Goal: Download file/media

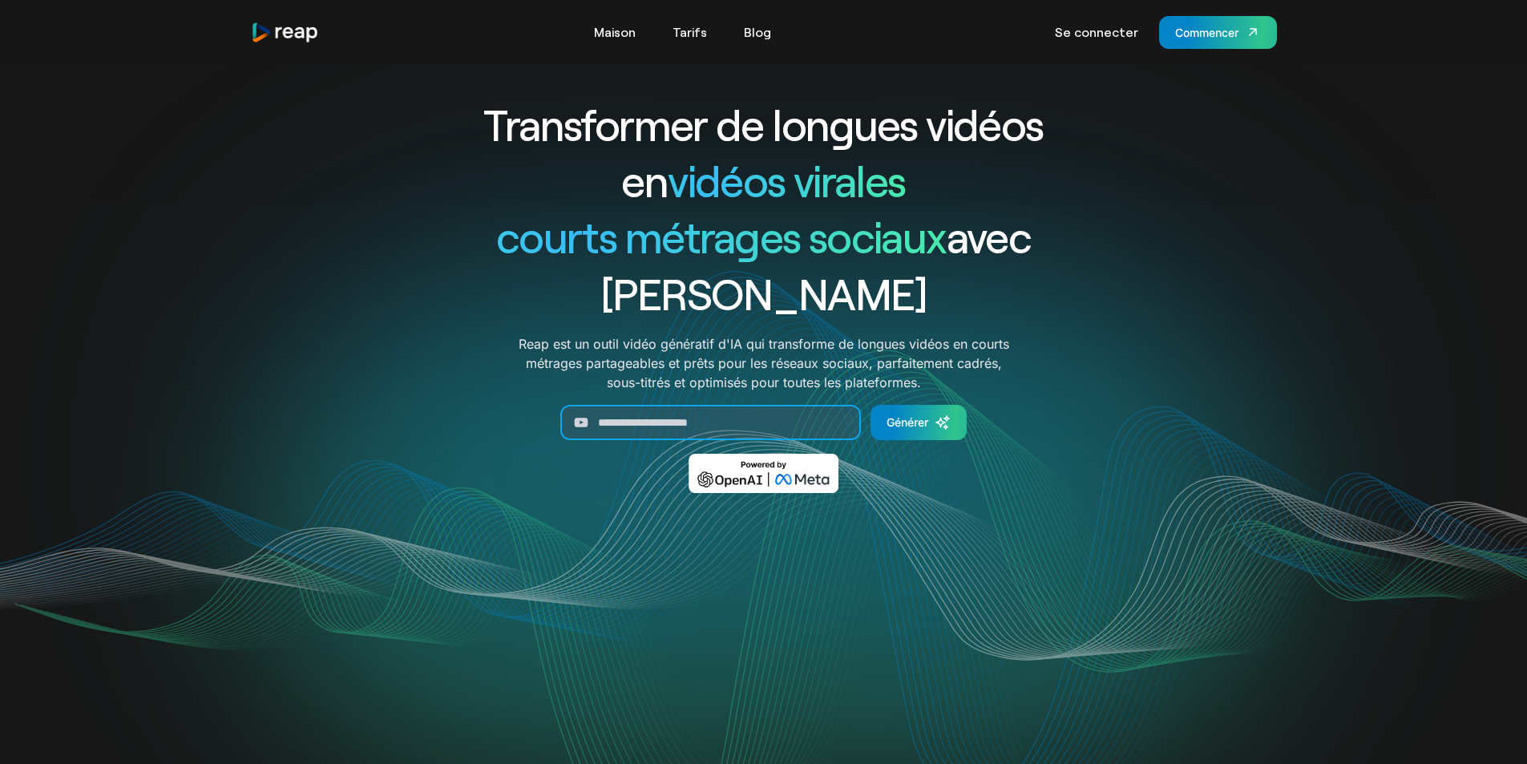
click at [613, 405] on input "Générer un formulaire" at bounding box center [710, 422] width 301 height 35
paste input "**********"
type input "**********"
click at [925, 415] on font "Générer" at bounding box center [908, 422] width 42 height 14
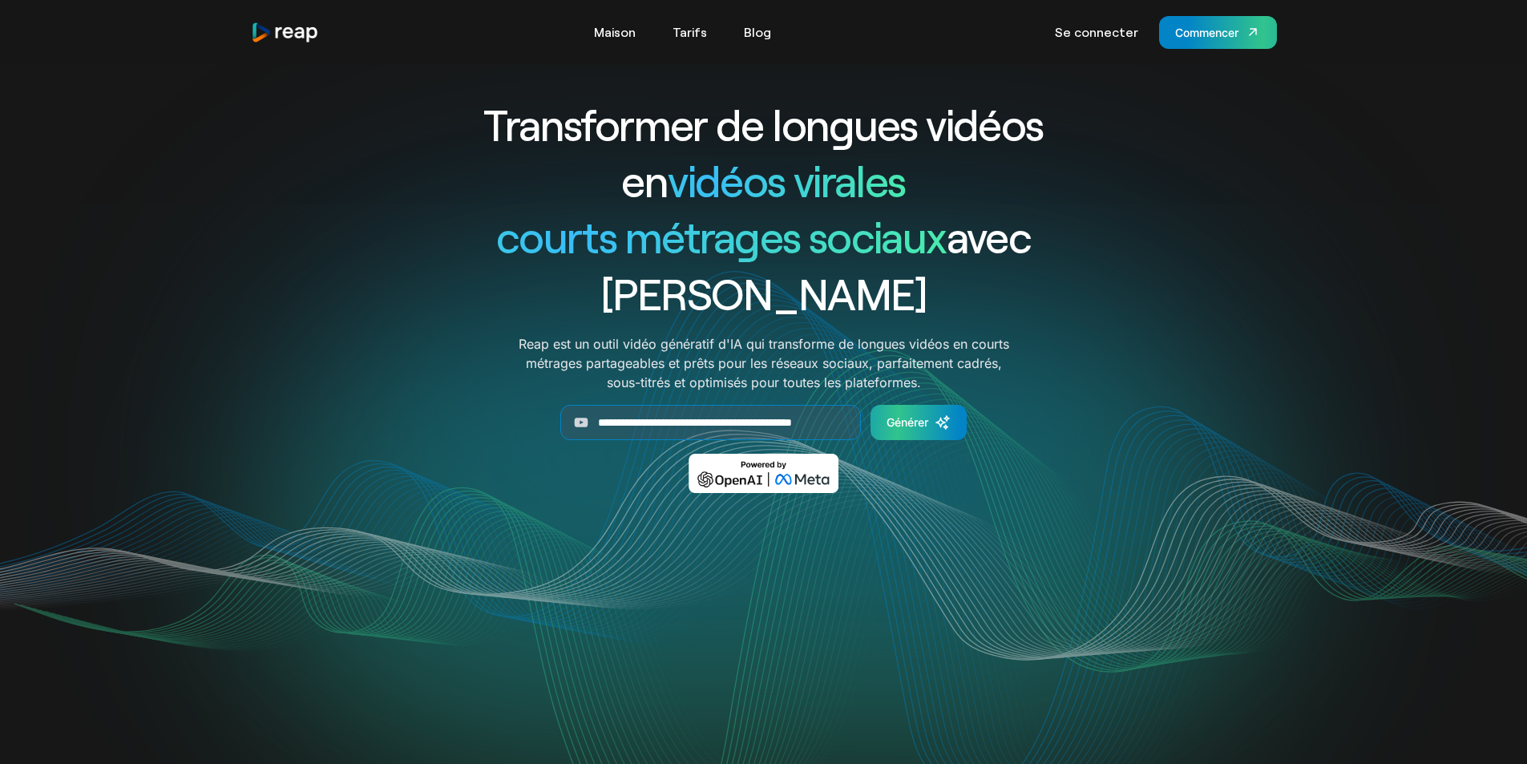
scroll to position [0, 0]
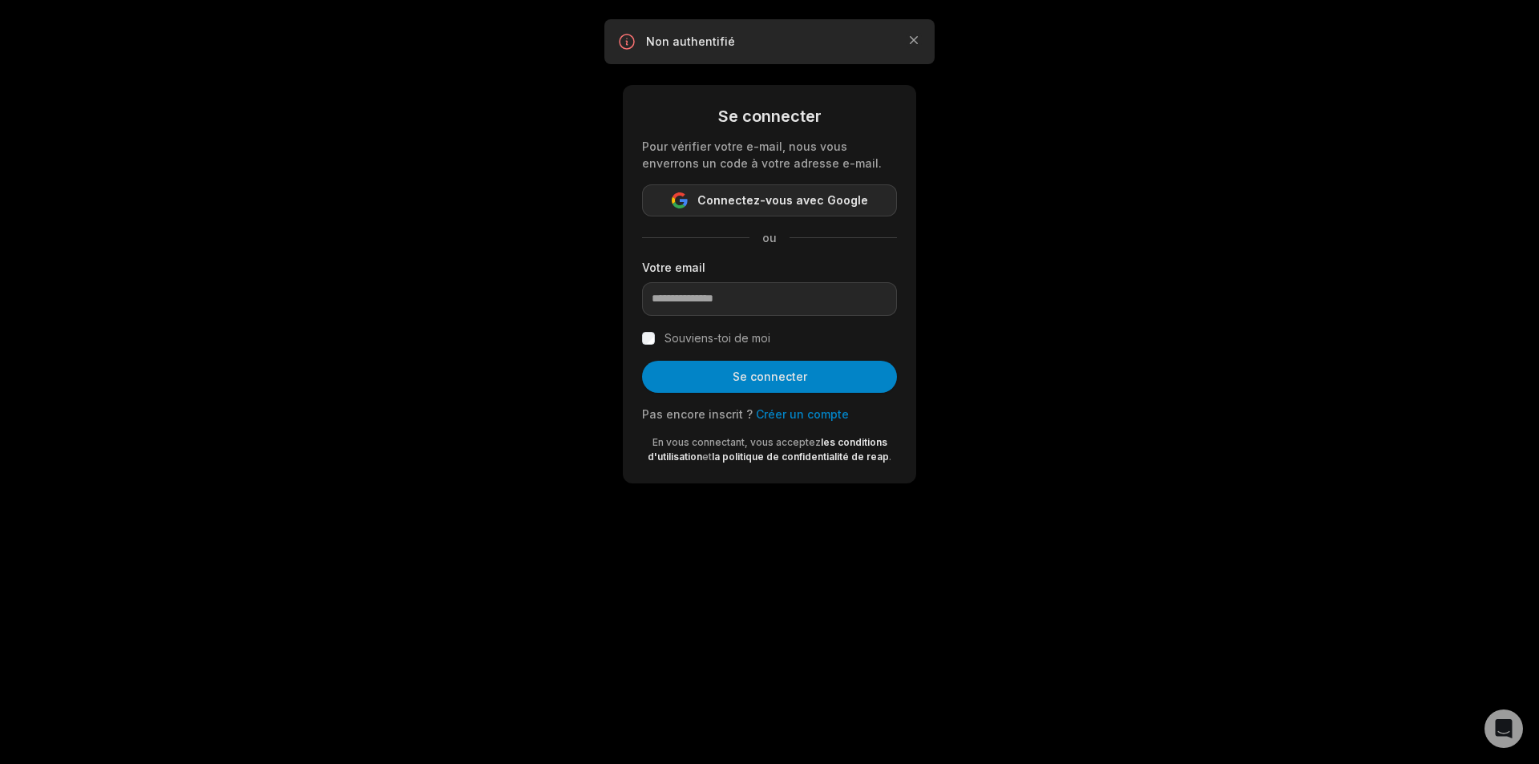
click at [744, 212] on button "Connectez-vous avec Google" at bounding box center [769, 200] width 255 height 32
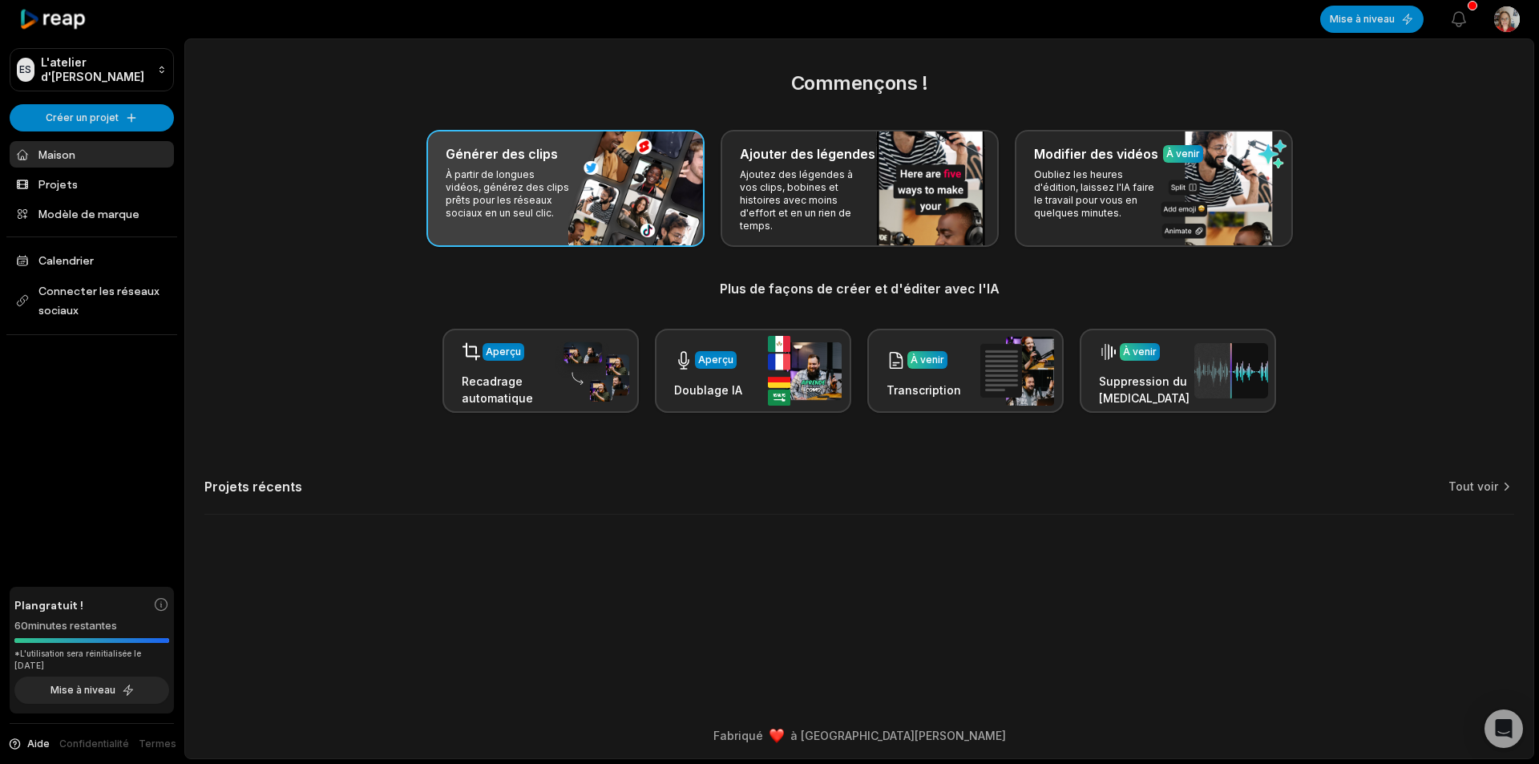
click at [538, 215] on p "À partir de longues vidéos, générez des clips prêts pour les réseaux sociaux en…" at bounding box center [508, 193] width 124 height 51
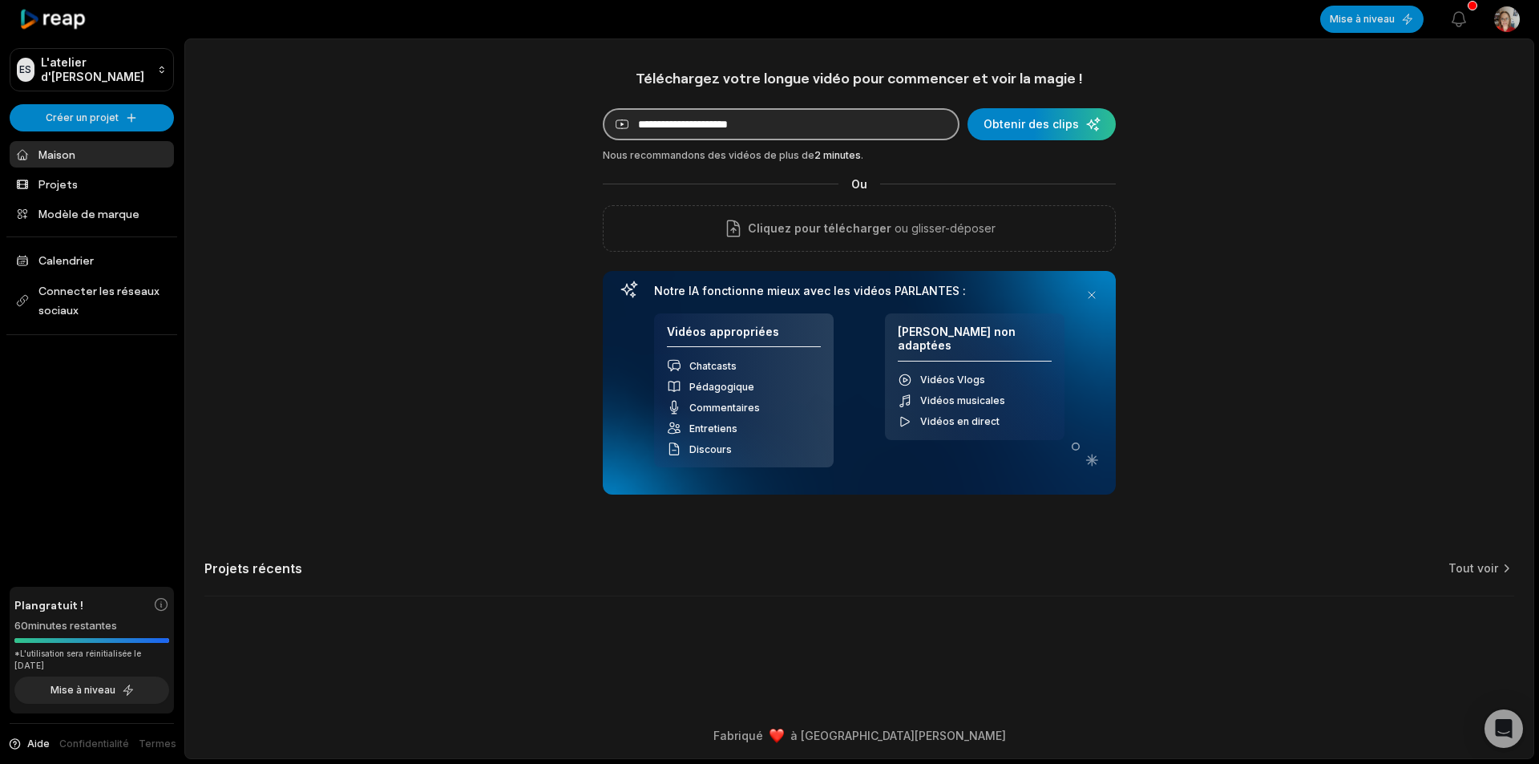
click at [689, 121] on input at bounding box center [781, 124] width 357 height 32
paste input "**********"
type input "**********"
click at [1037, 129] on div "submit" at bounding box center [1042, 124] width 148 height 32
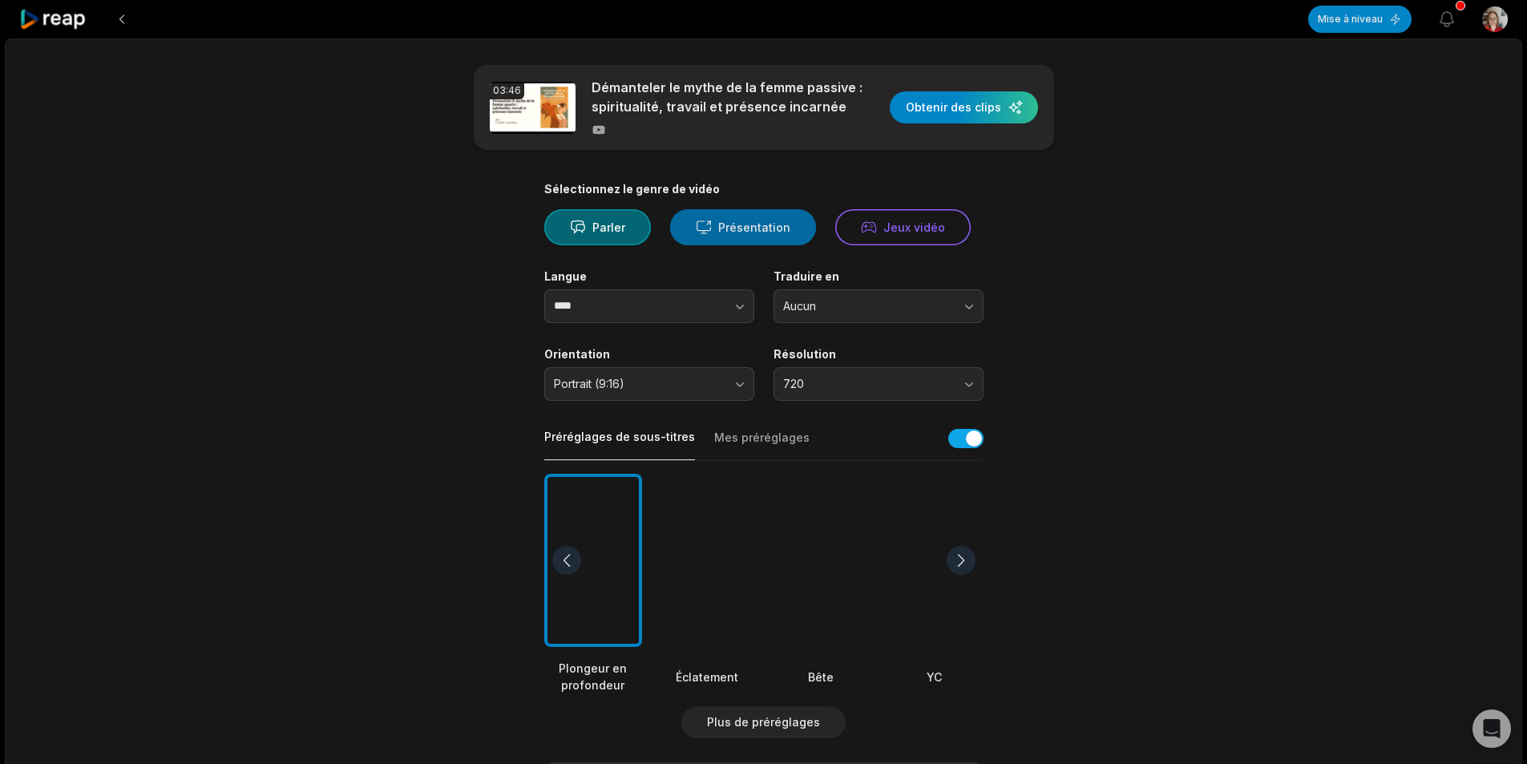
click at [746, 225] on font "Présentation" at bounding box center [754, 227] width 72 height 14
click at [726, 306] on button "button" at bounding box center [707, 306] width 91 height 34
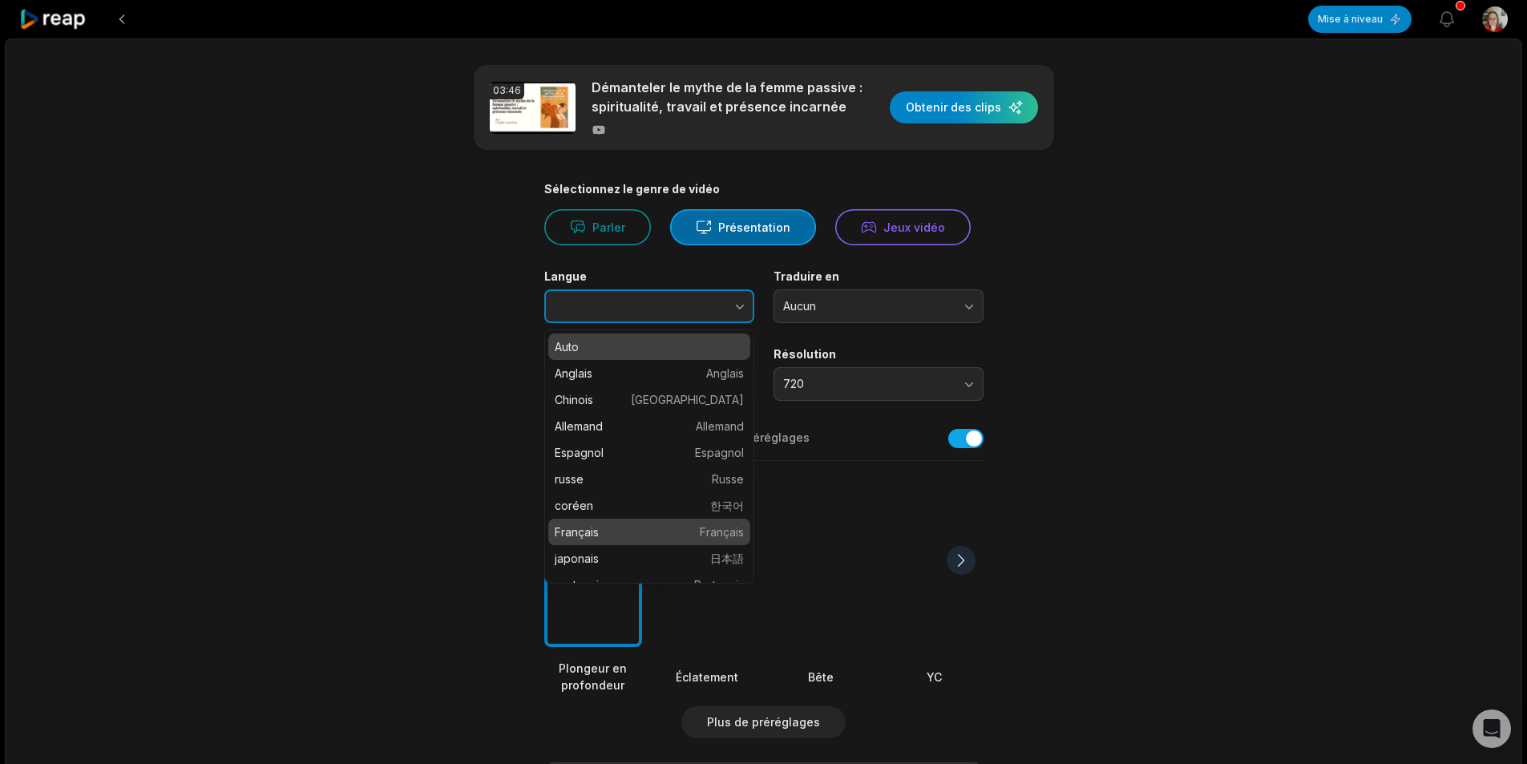
type input "******"
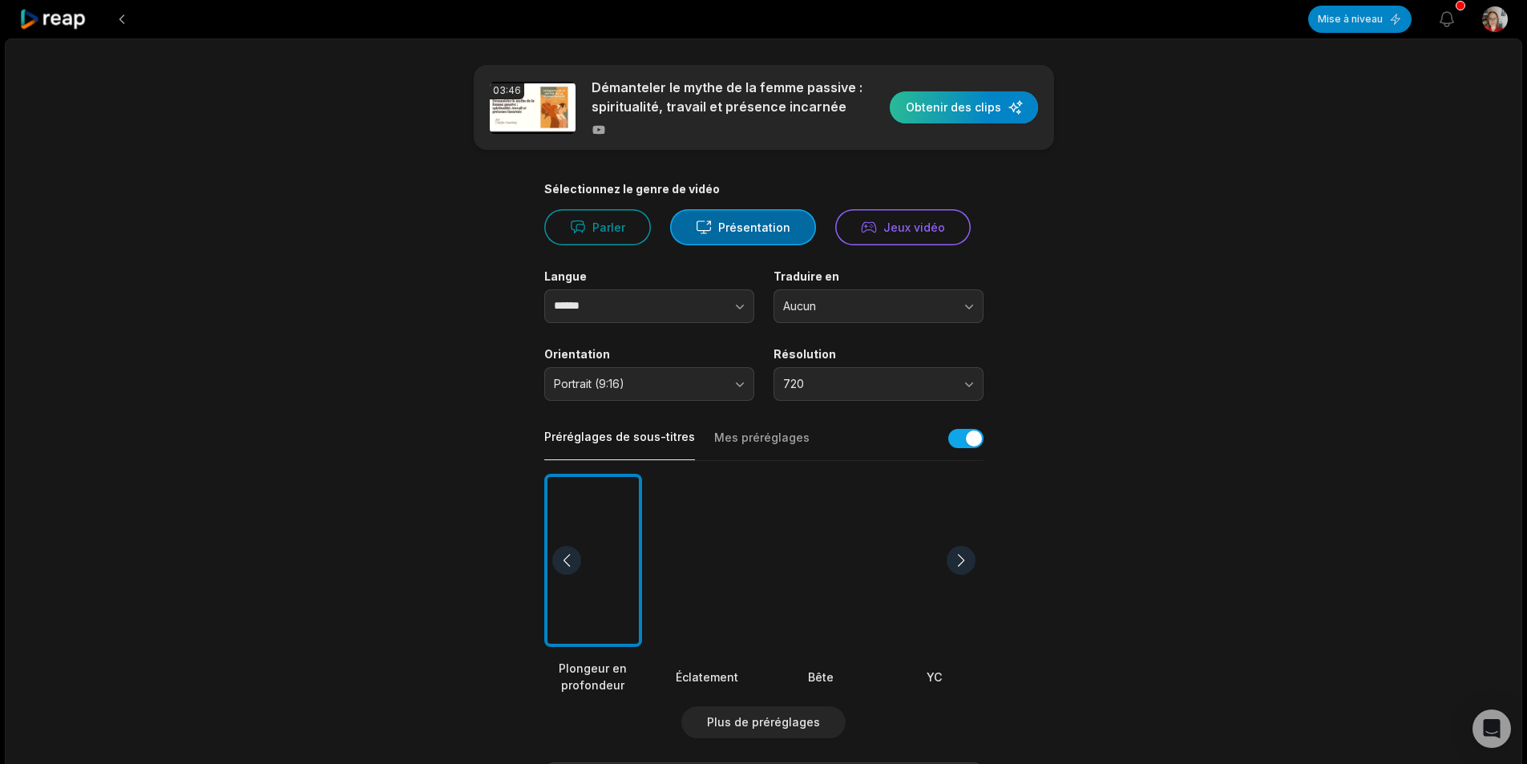
click at [956, 106] on div "button" at bounding box center [964, 107] width 148 height 32
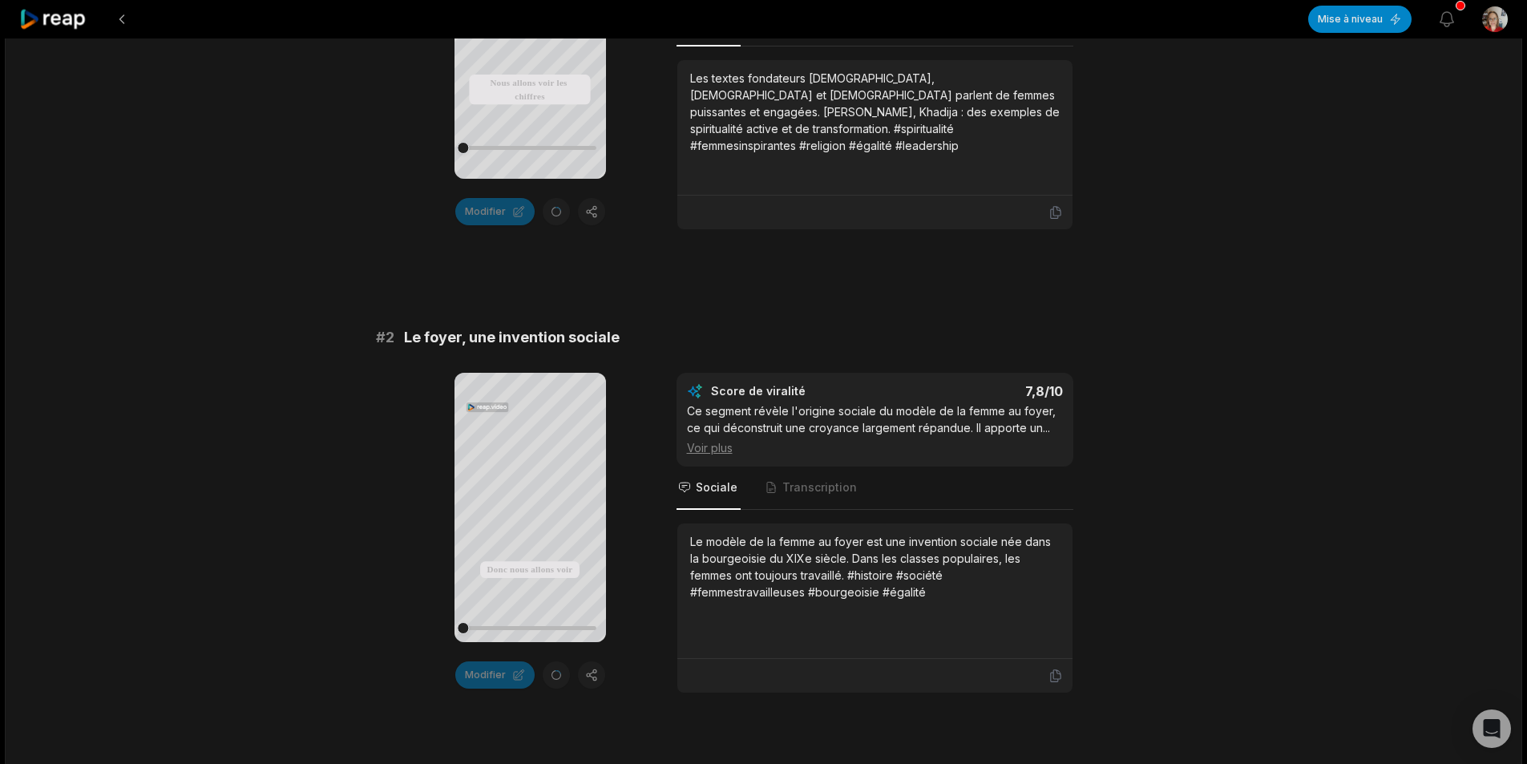
scroll to position [561, 0]
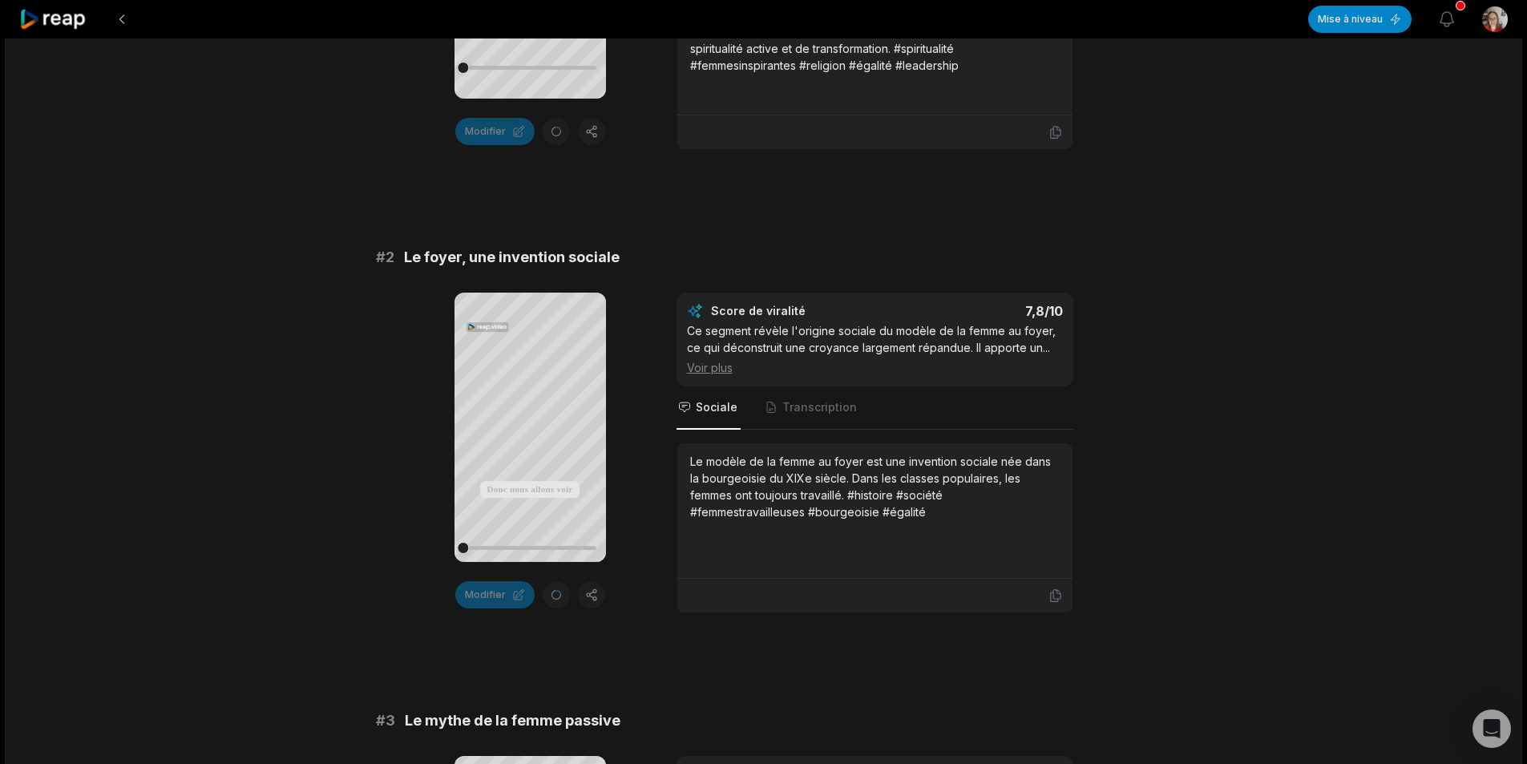
click at [708, 364] on font "Voir plus" at bounding box center [710, 368] width 46 height 14
click at [708, 364] on font "Voir moins" at bounding box center [714, 368] width 55 height 14
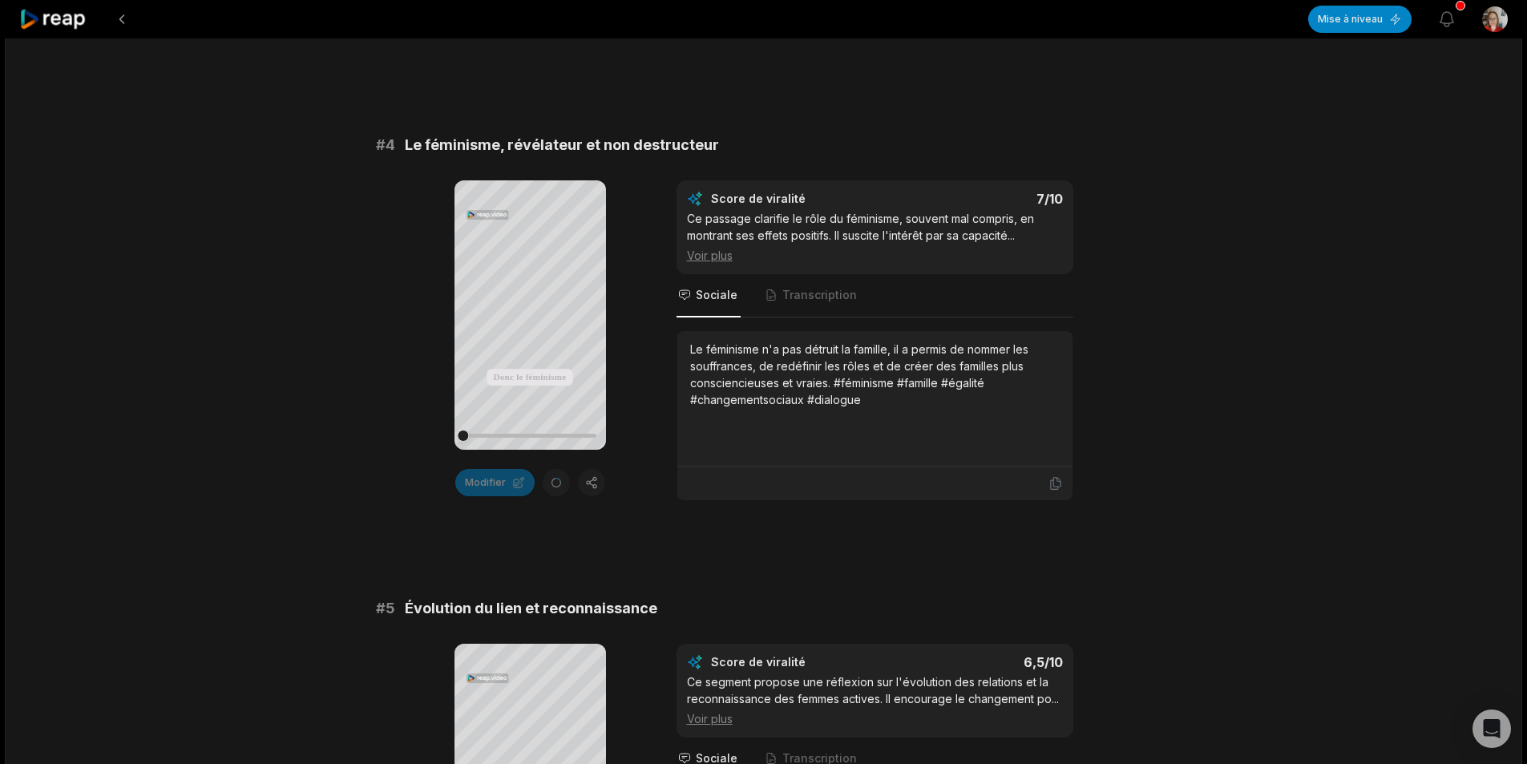
scroll to position [1199, 0]
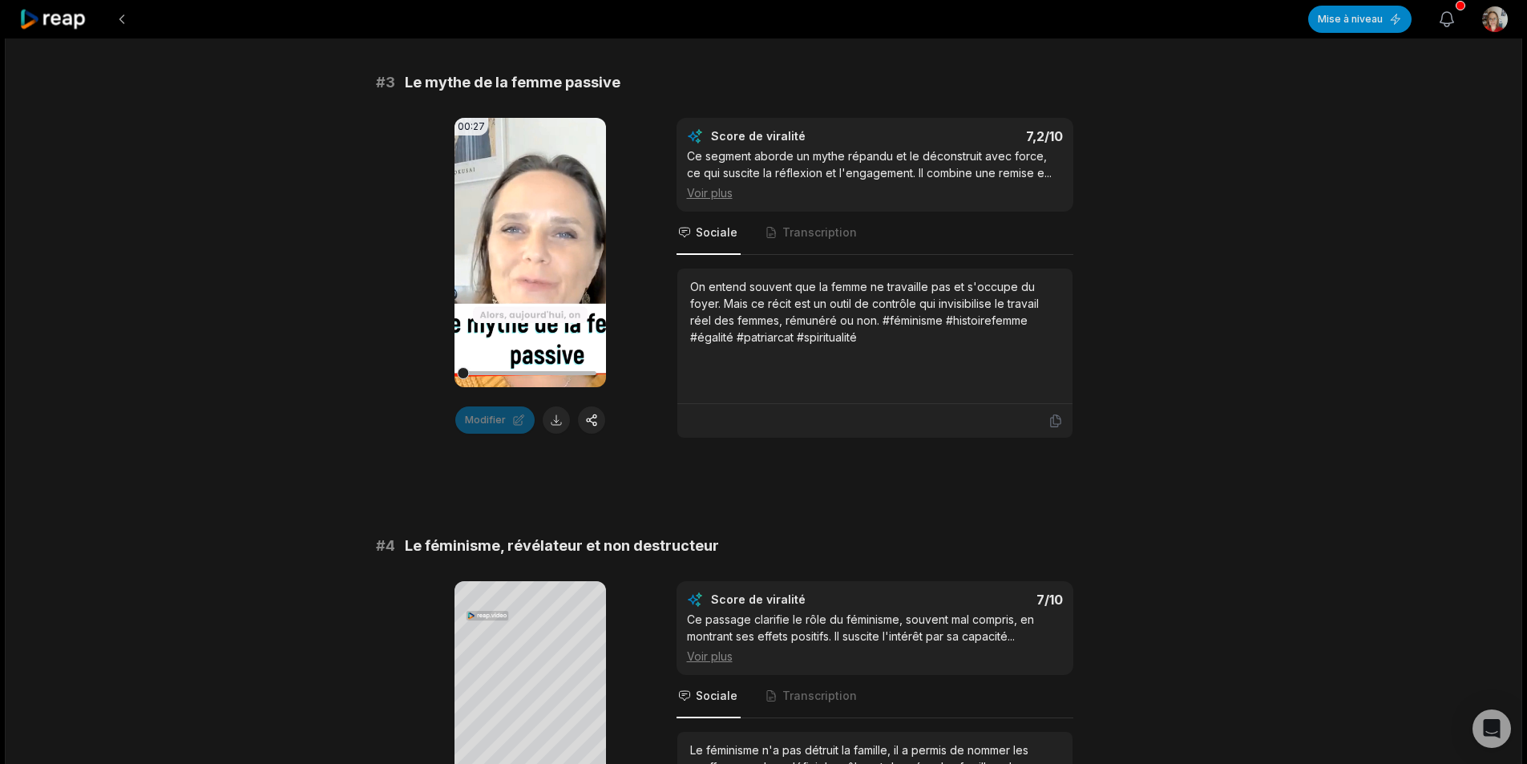
click at [1449, 14] on icon "button" at bounding box center [1446, 19] width 19 height 19
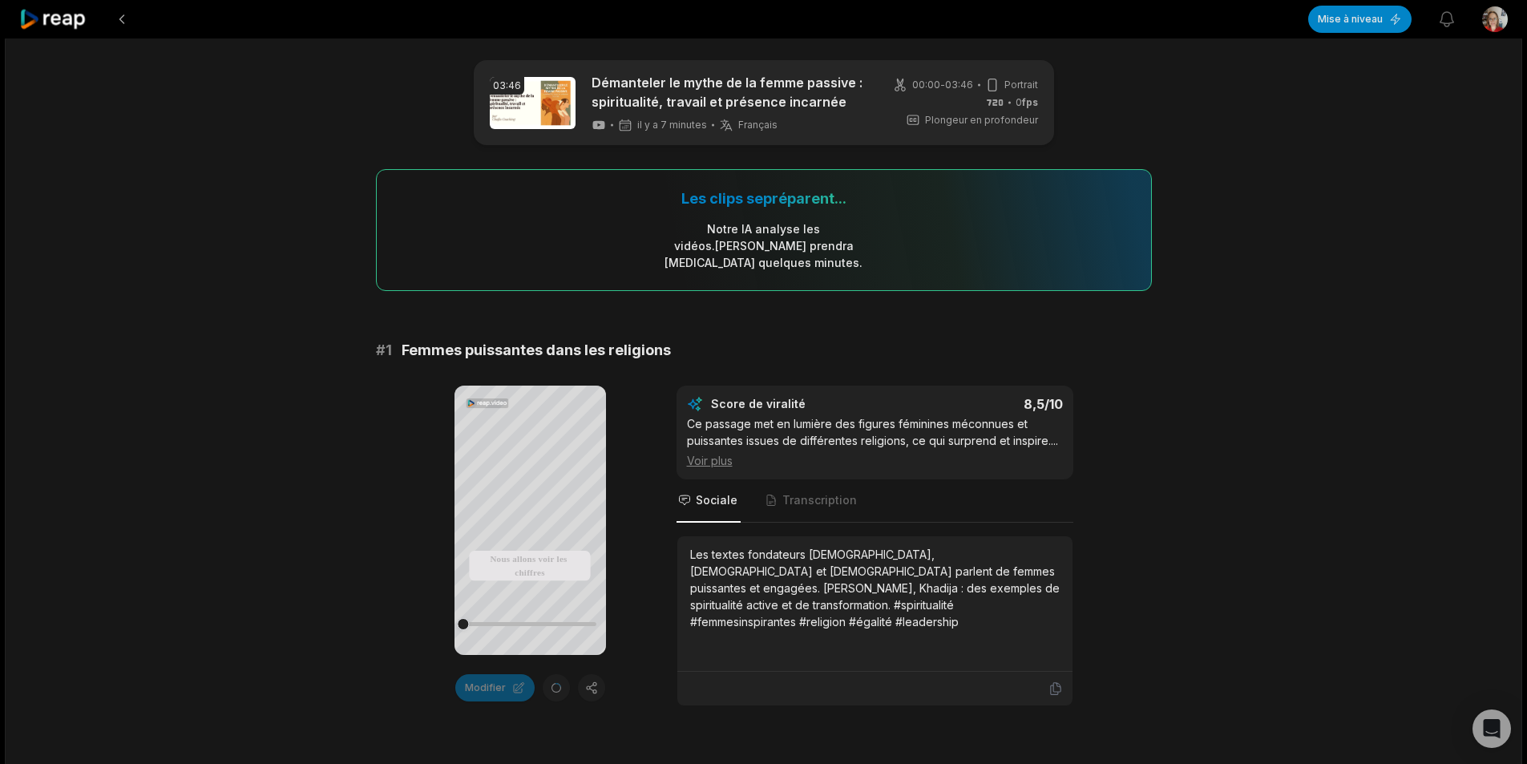
scroll to position [0, 0]
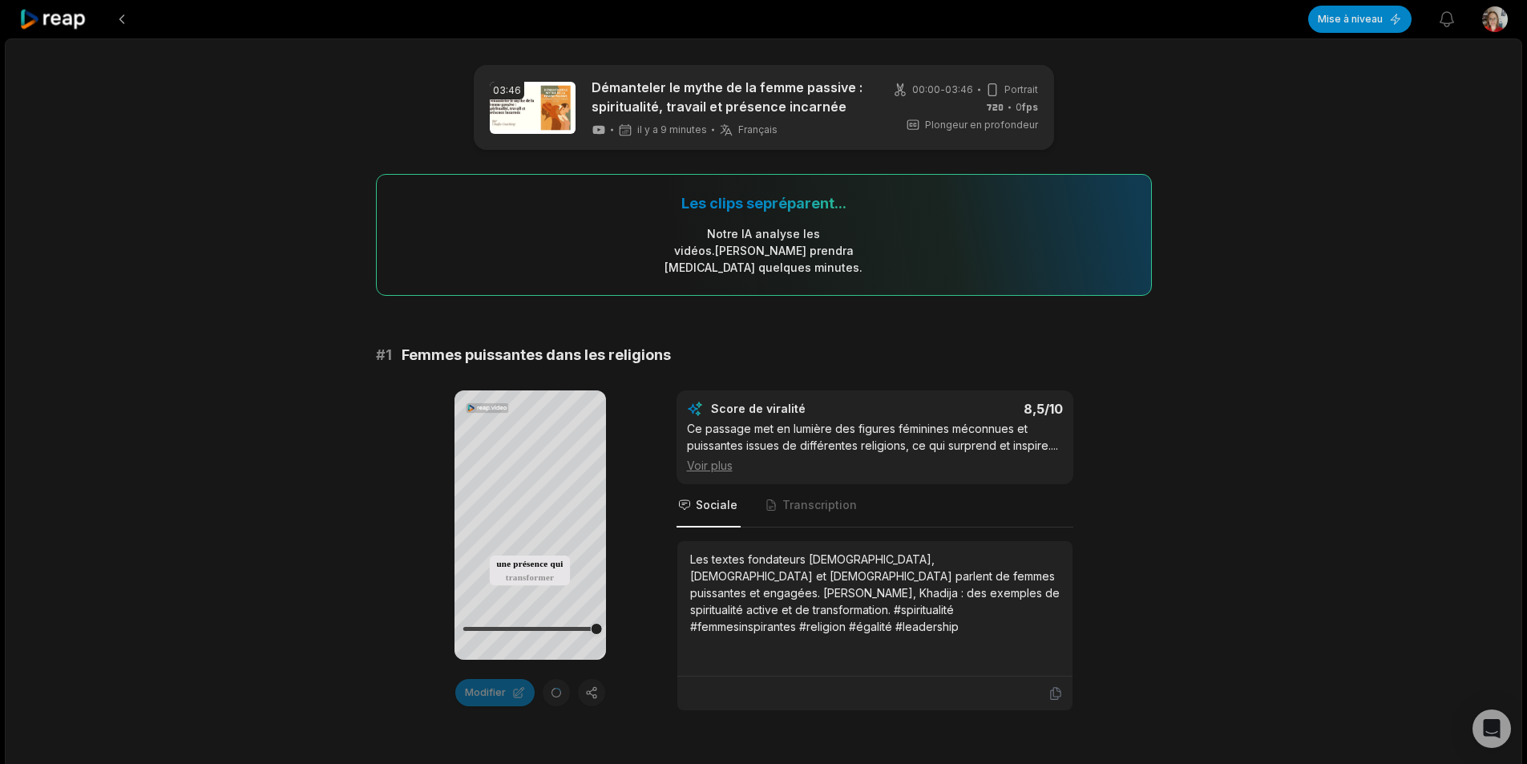
drag, startPoint x: 465, startPoint y: 634, endPoint x: 611, endPoint y: 619, distance: 146.7
click at [611, 619] on div "Votre navigateur ne prend pas en charge le format mp4. Nous allons voir les chi…" at bounding box center [764, 550] width 776 height 321
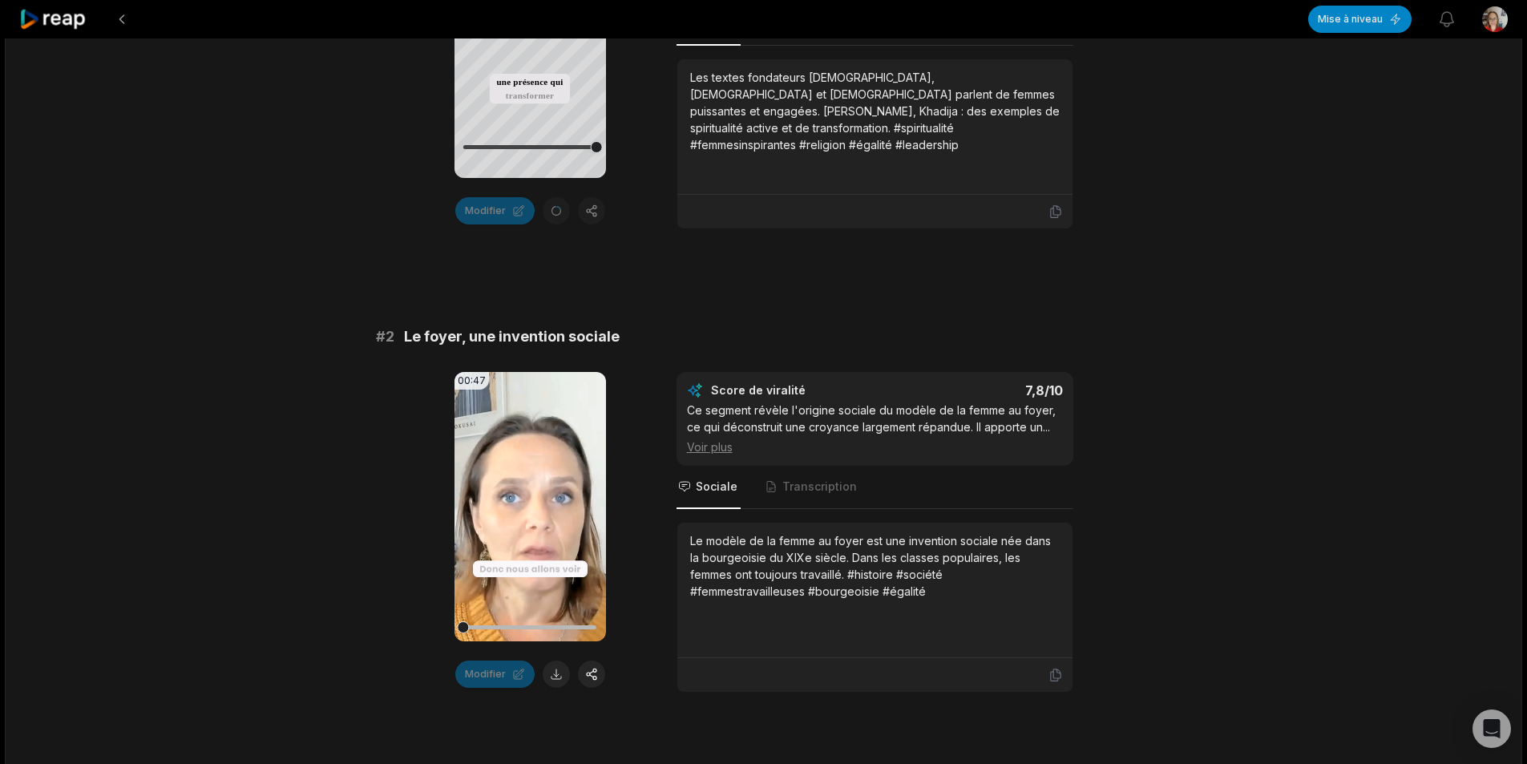
scroll to position [561, 0]
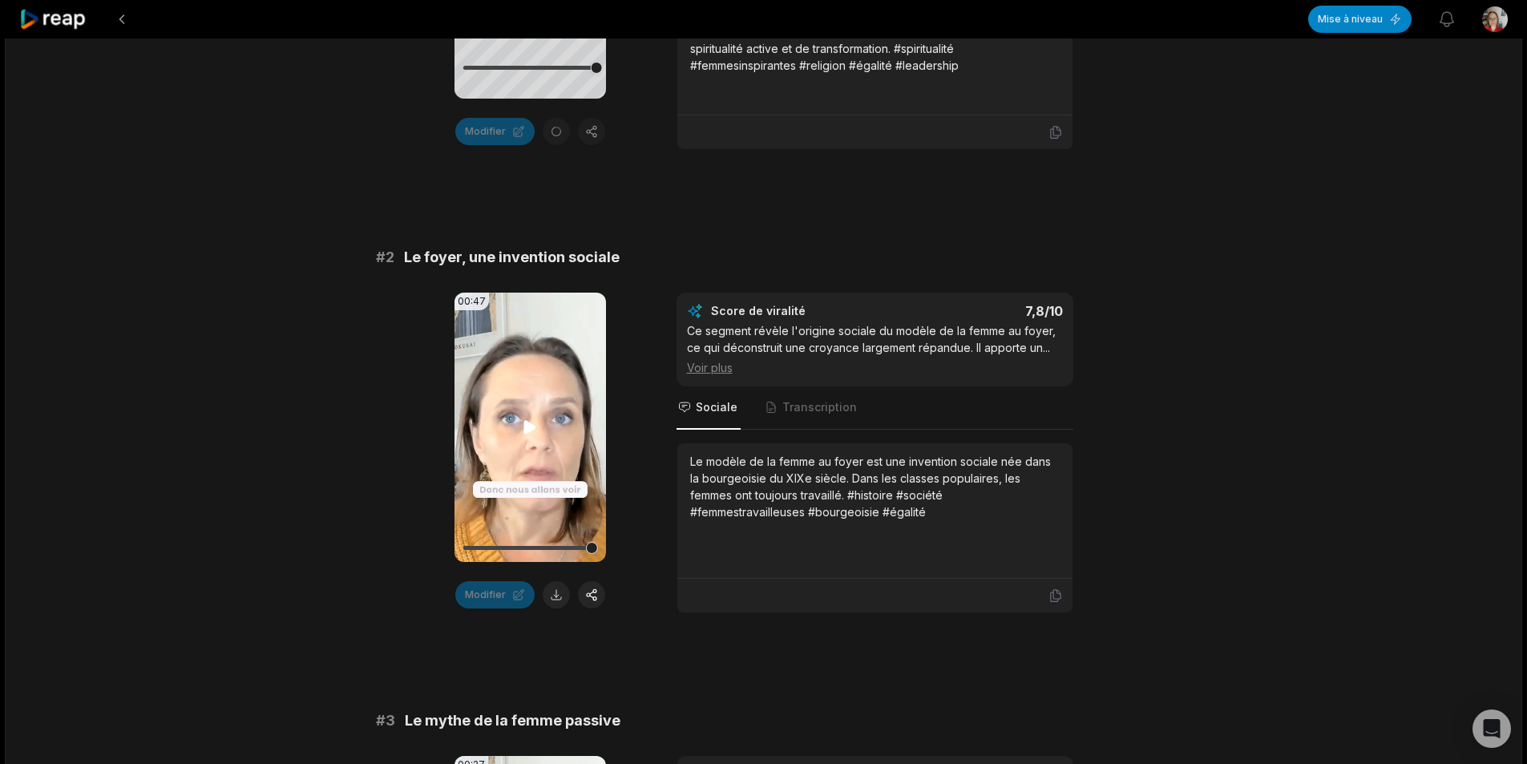
drag, startPoint x: 467, startPoint y: 549, endPoint x: 604, endPoint y: 551, distance: 137.1
click at [604, 551] on div "00:47 Votre navigateur ne prend pas en charge le format mp4." at bounding box center [531, 427] width 152 height 269
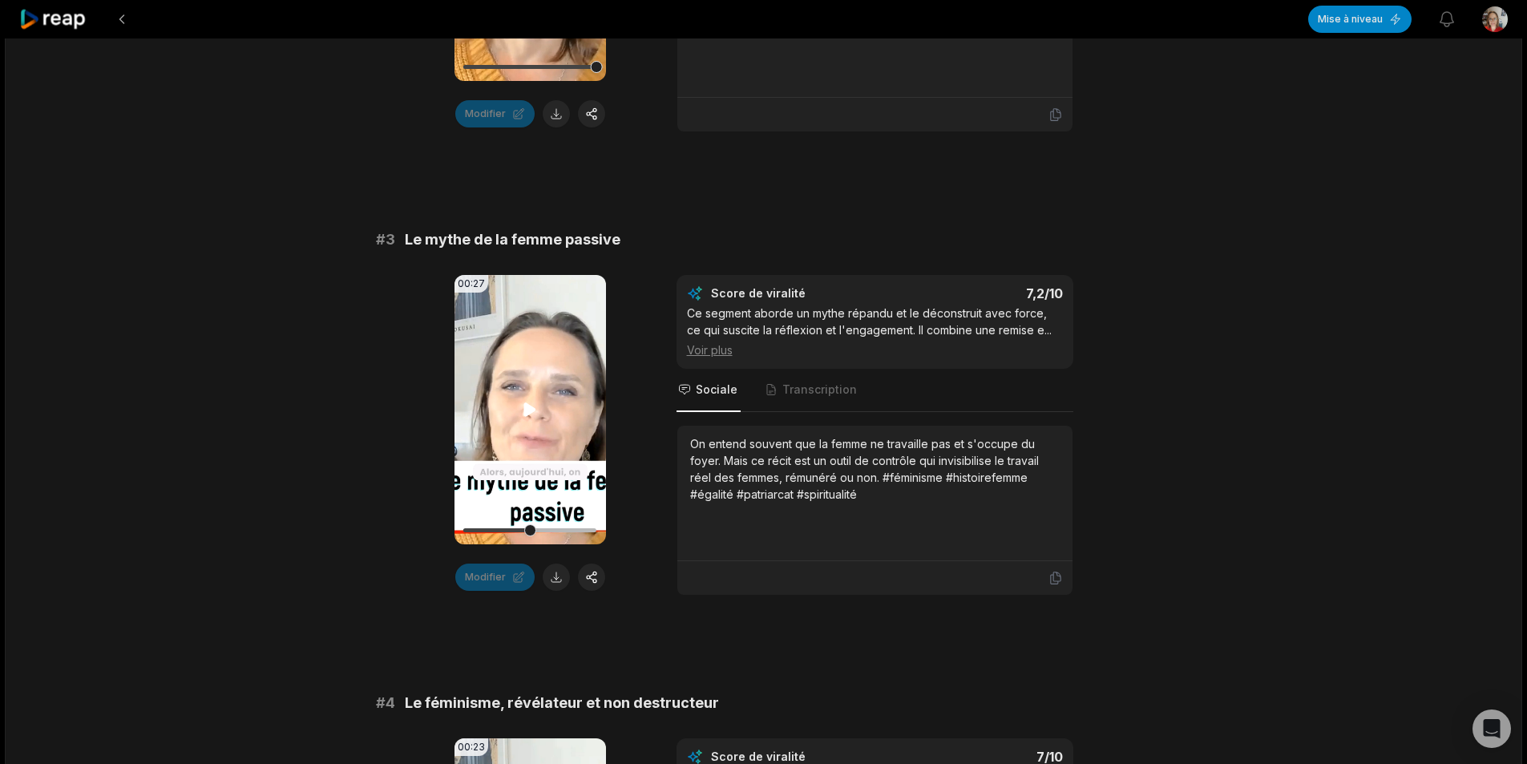
scroll to position [913, 0]
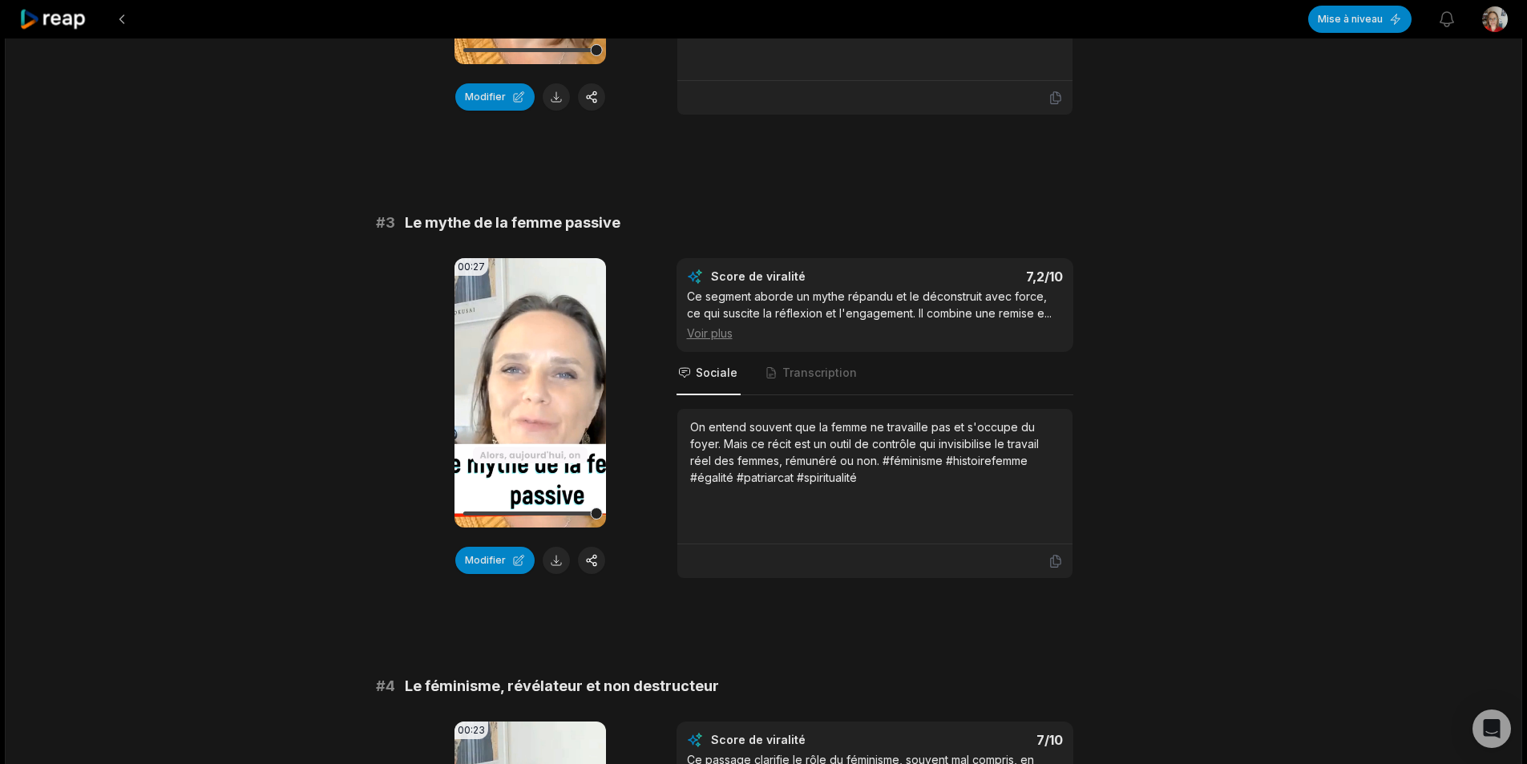
drag, startPoint x: 466, startPoint y: 531, endPoint x: 615, endPoint y: 528, distance: 149.2
click at [615, 528] on div "00:27 Votre navigateur ne prend pas en charge le format mp4. Modifier Score de …" at bounding box center [764, 418] width 776 height 321
click at [384, 450] on div "00:27 Votre navigateur ne prend pas en charge le format mp4. Modifier Score de …" at bounding box center [764, 418] width 776 height 321
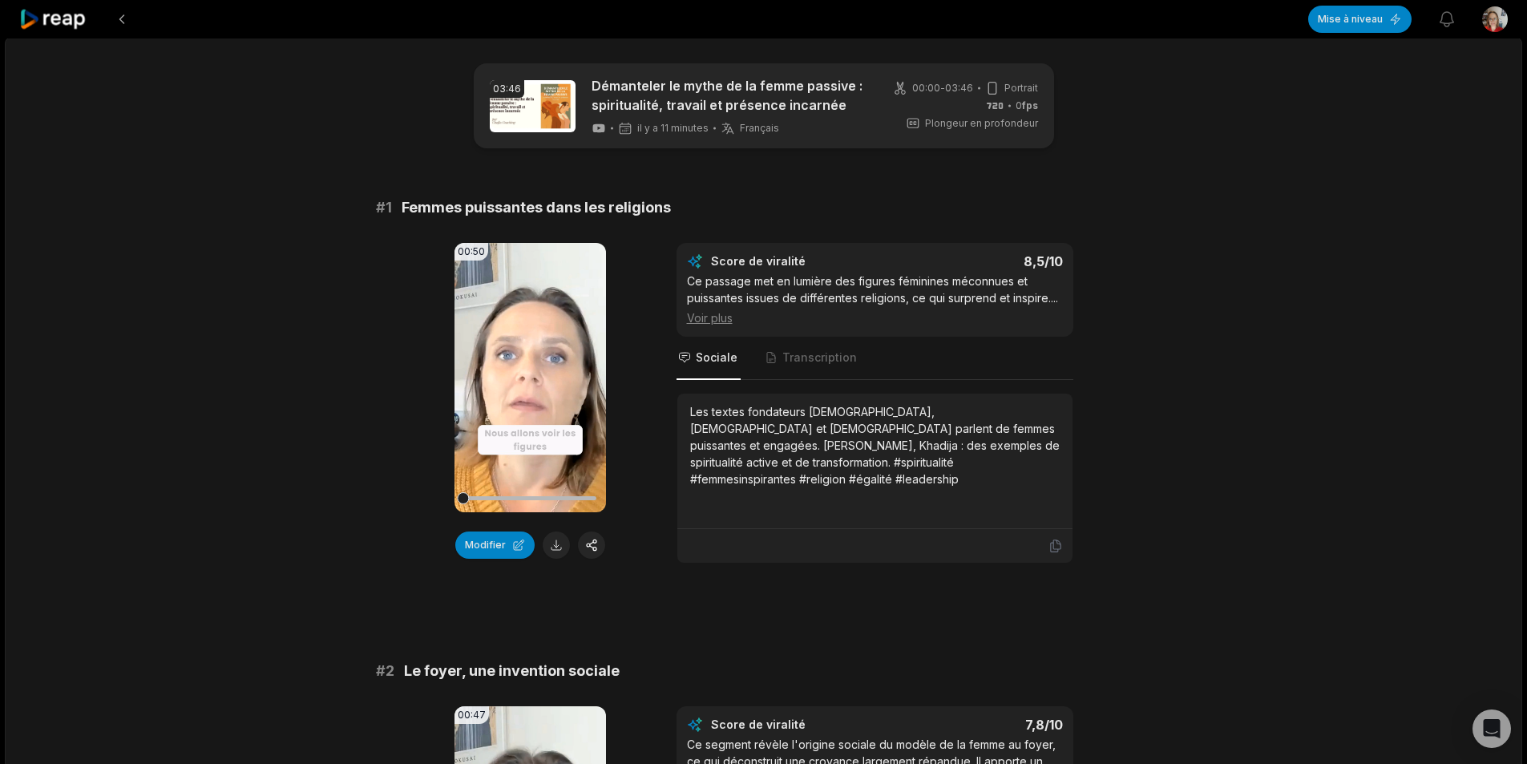
scroll to position [0, 0]
click at [528, 385] on icon at bounding box center [529, 379] width 19 height 19
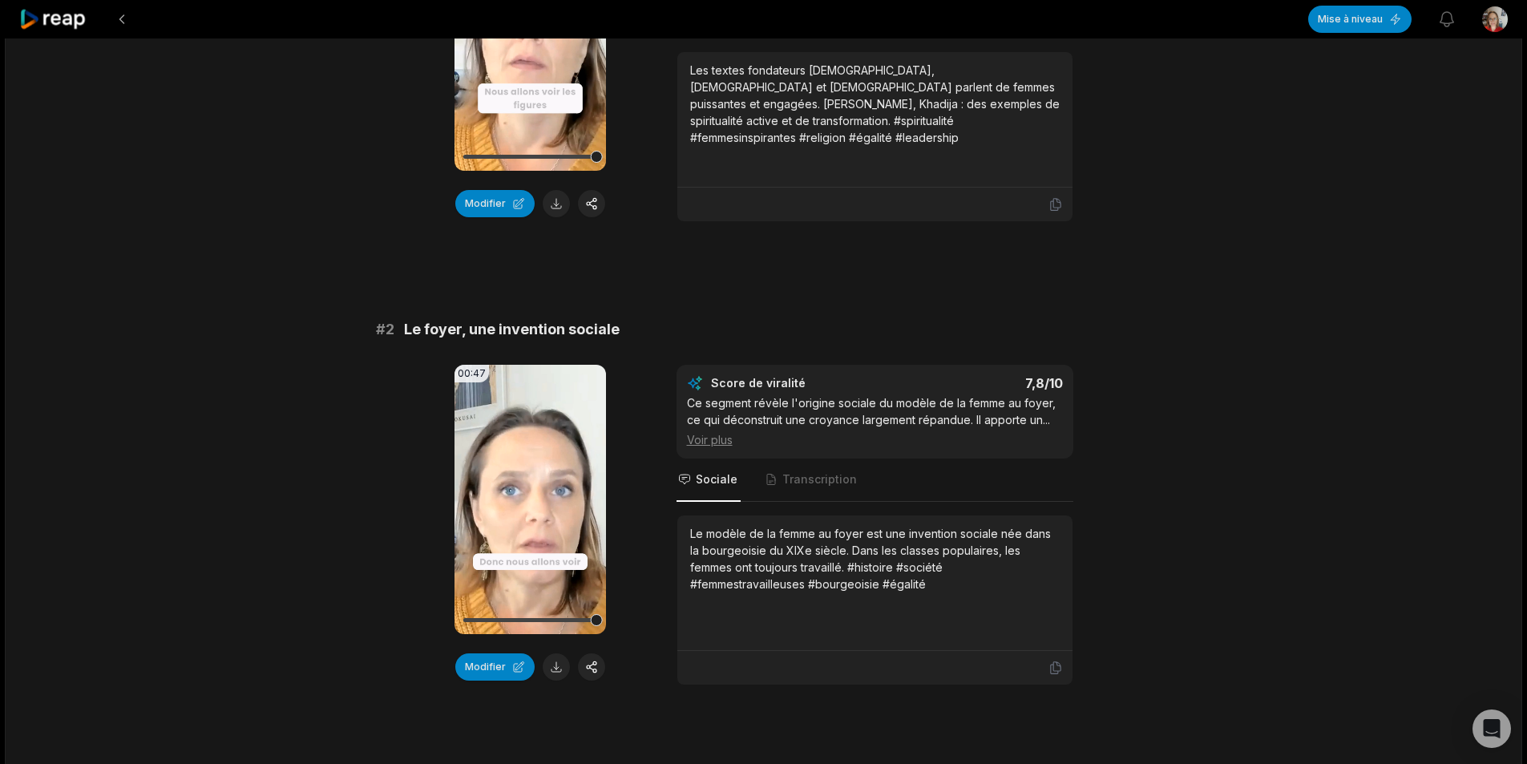
scroll to position [401, 0]
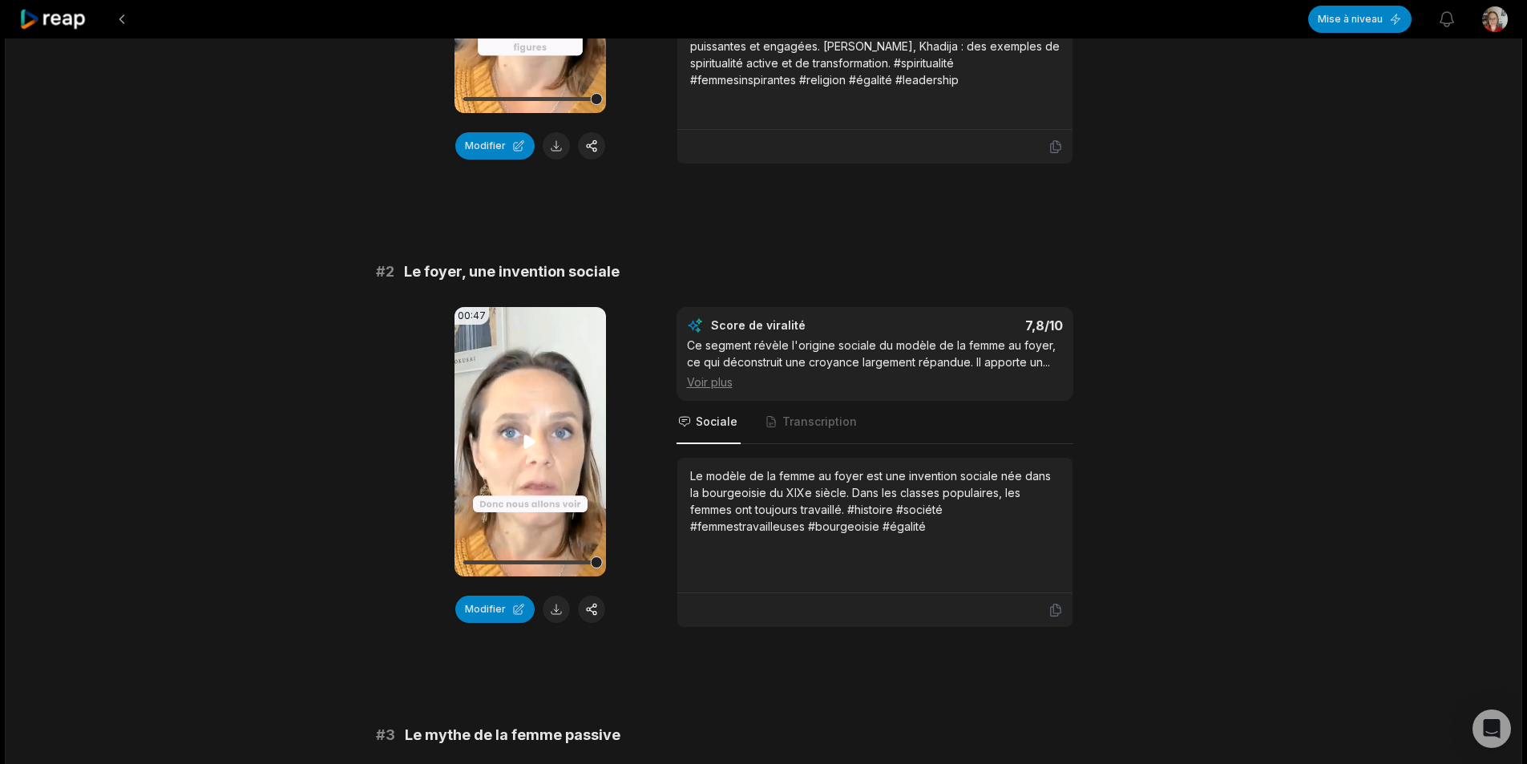
click at [532, 448] on icon at bounding box center [530, 442] width 12 height 14
click at [528, 448] on icon at bounding box center [530, 442] width 12 height 14
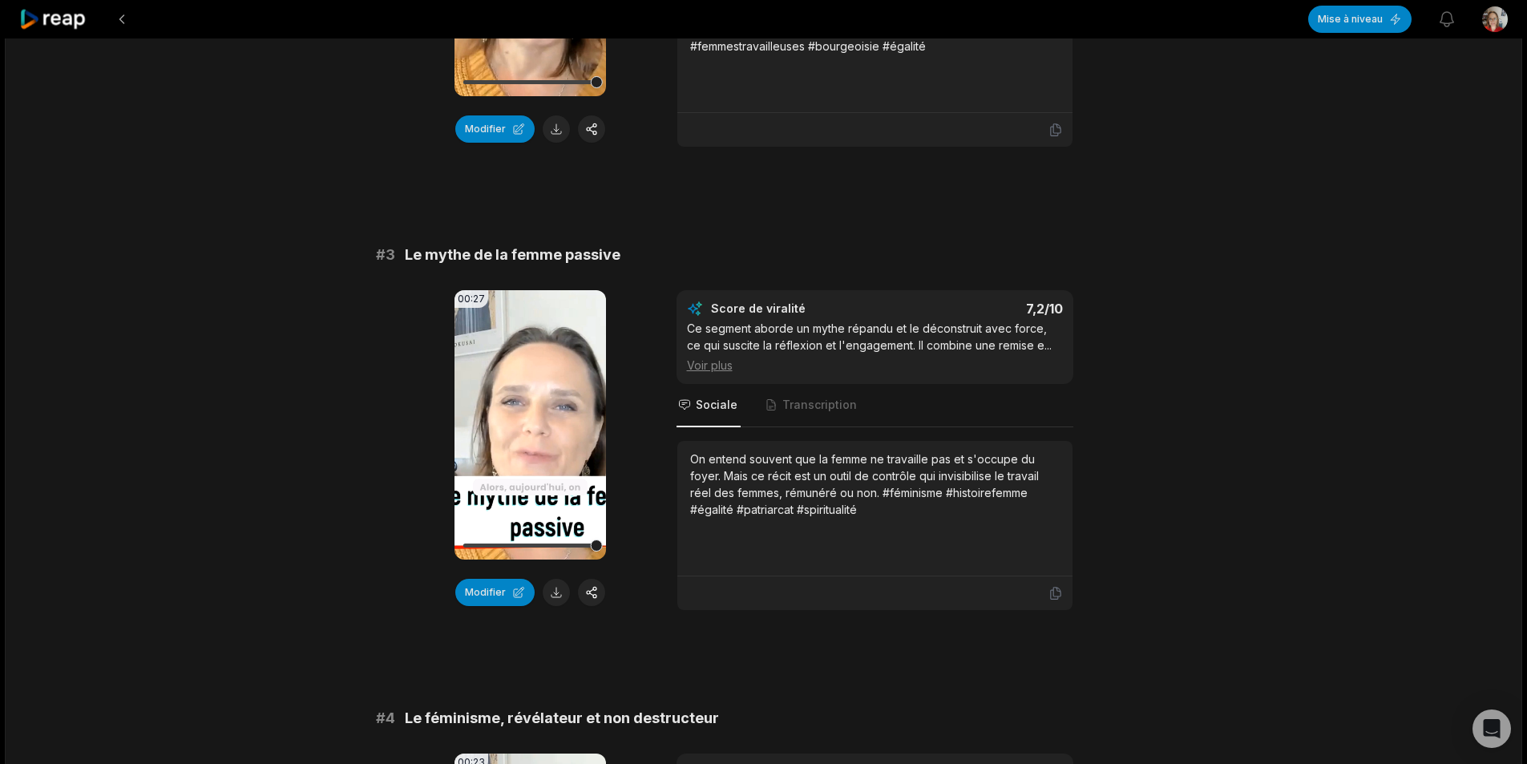
scroll to position [882, 0]
click at [528, 431] on icon at bounding box center [530, 424] width 12 height 14
click at [524, 431] on icon at bounding box center [530, 424] width 12 height 14
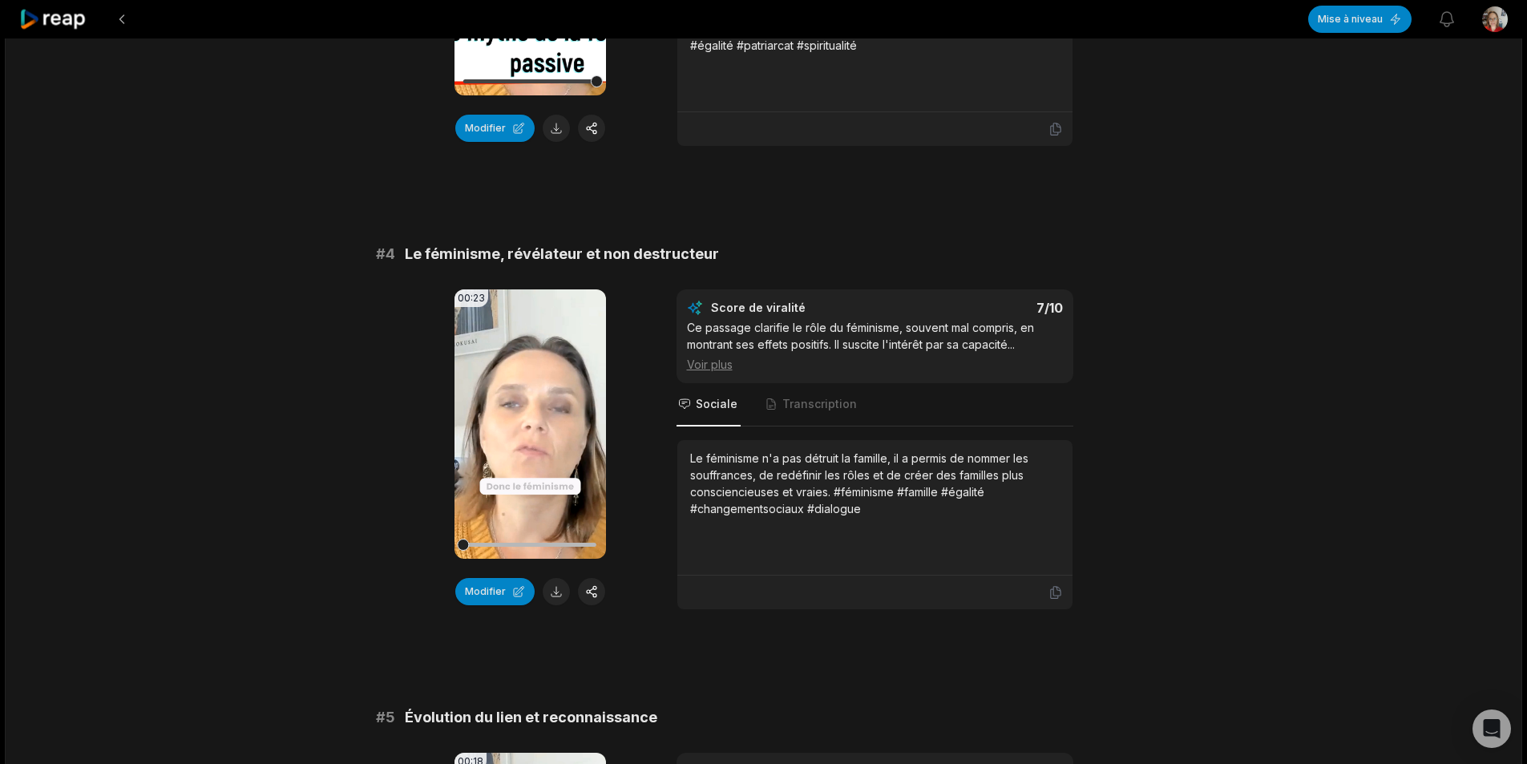
scroll to position [1363, 0]
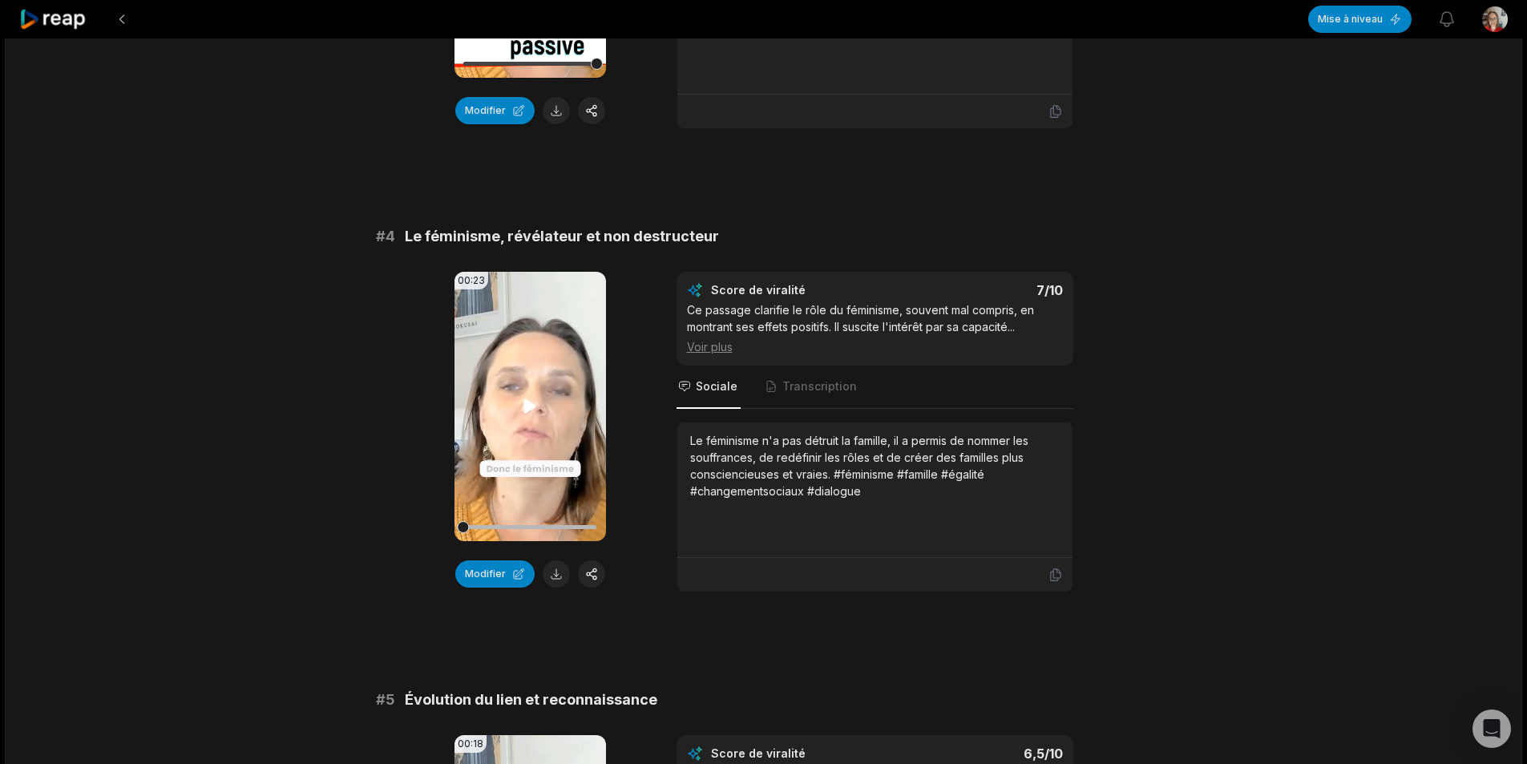
click at [528, 413] on icon at bounding box center [530, 406] width 12 height 14
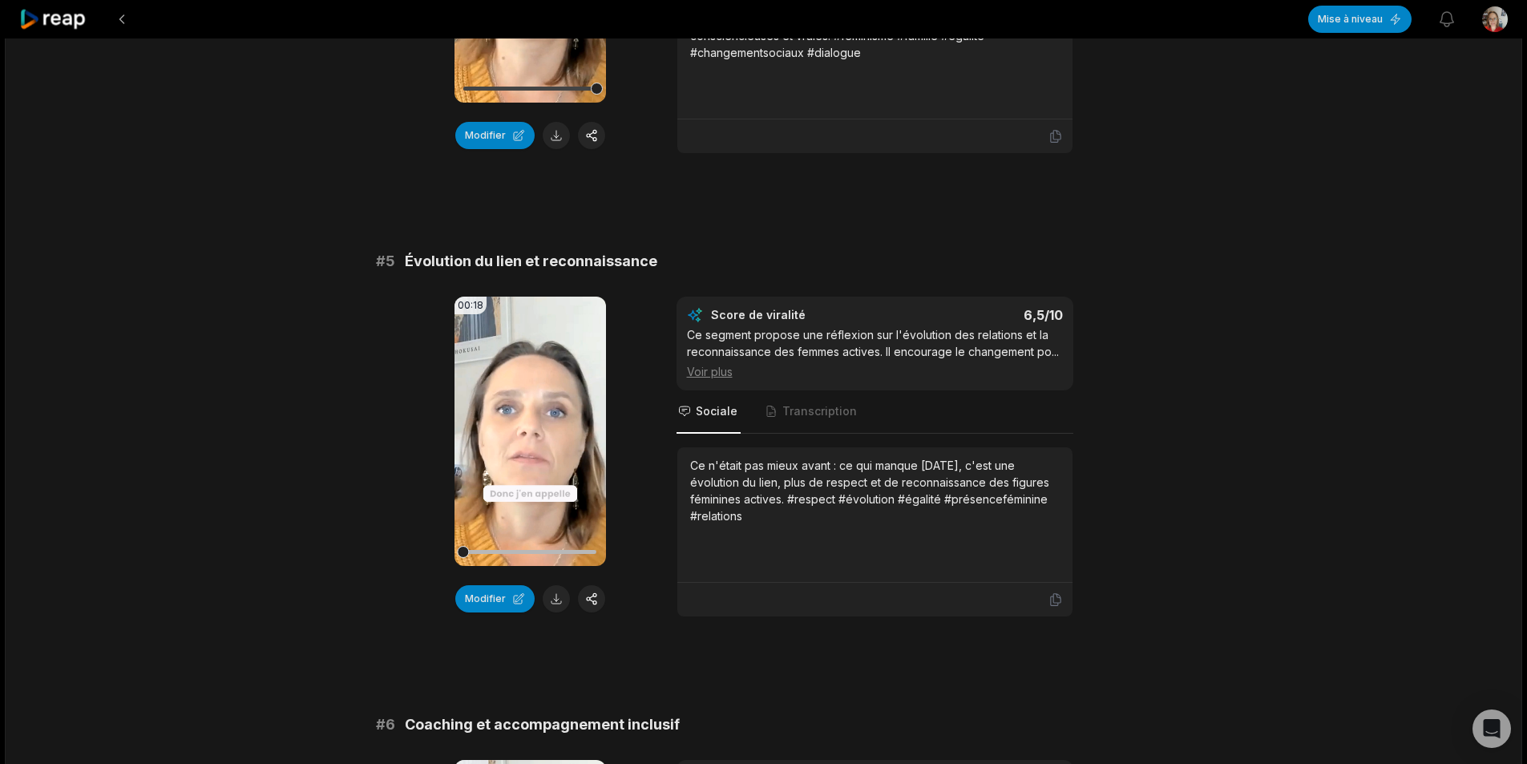
scroll to position [1844, 0]
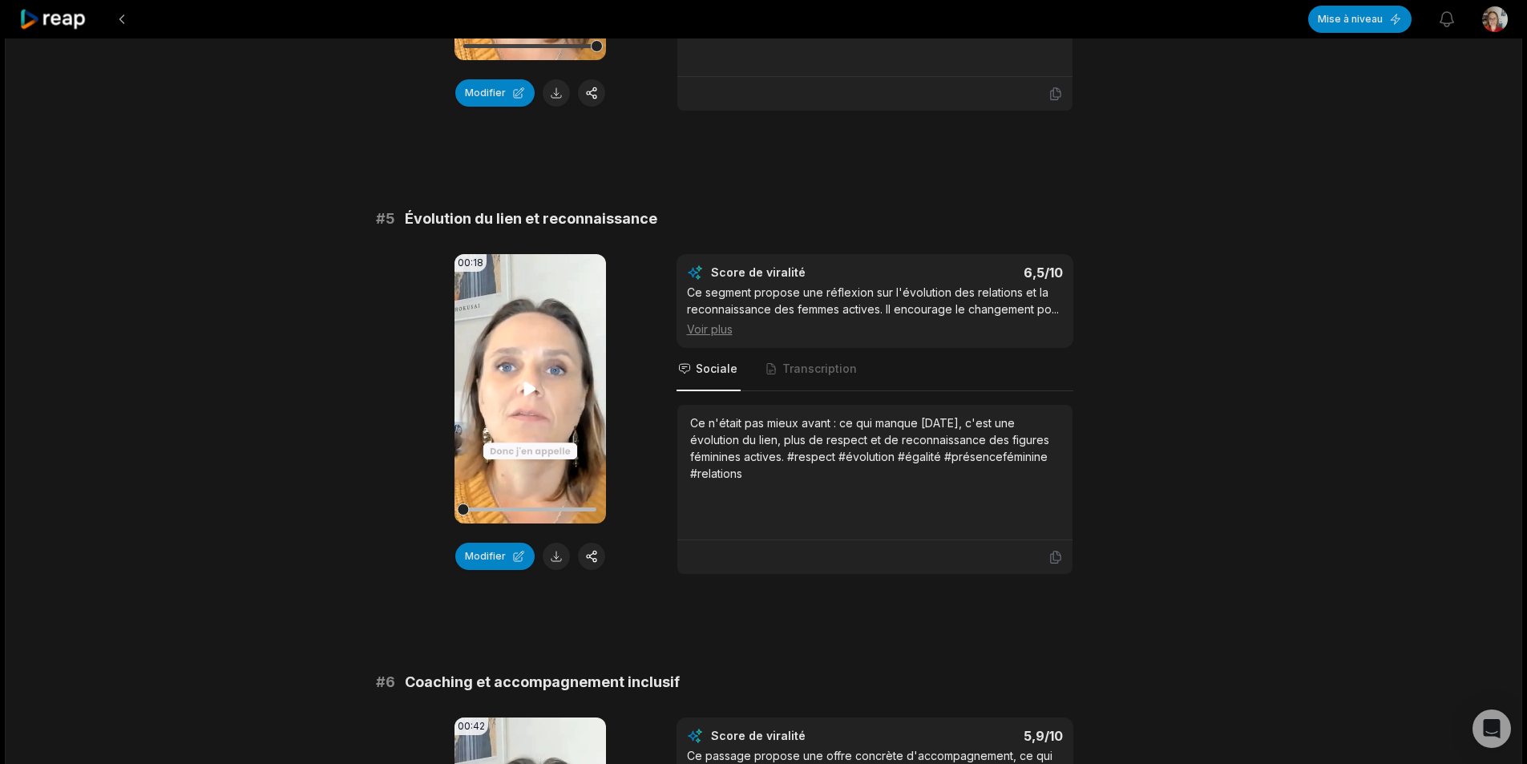
click at [532, 395] on icon at bounding box center [530, 389] width 12 height 14
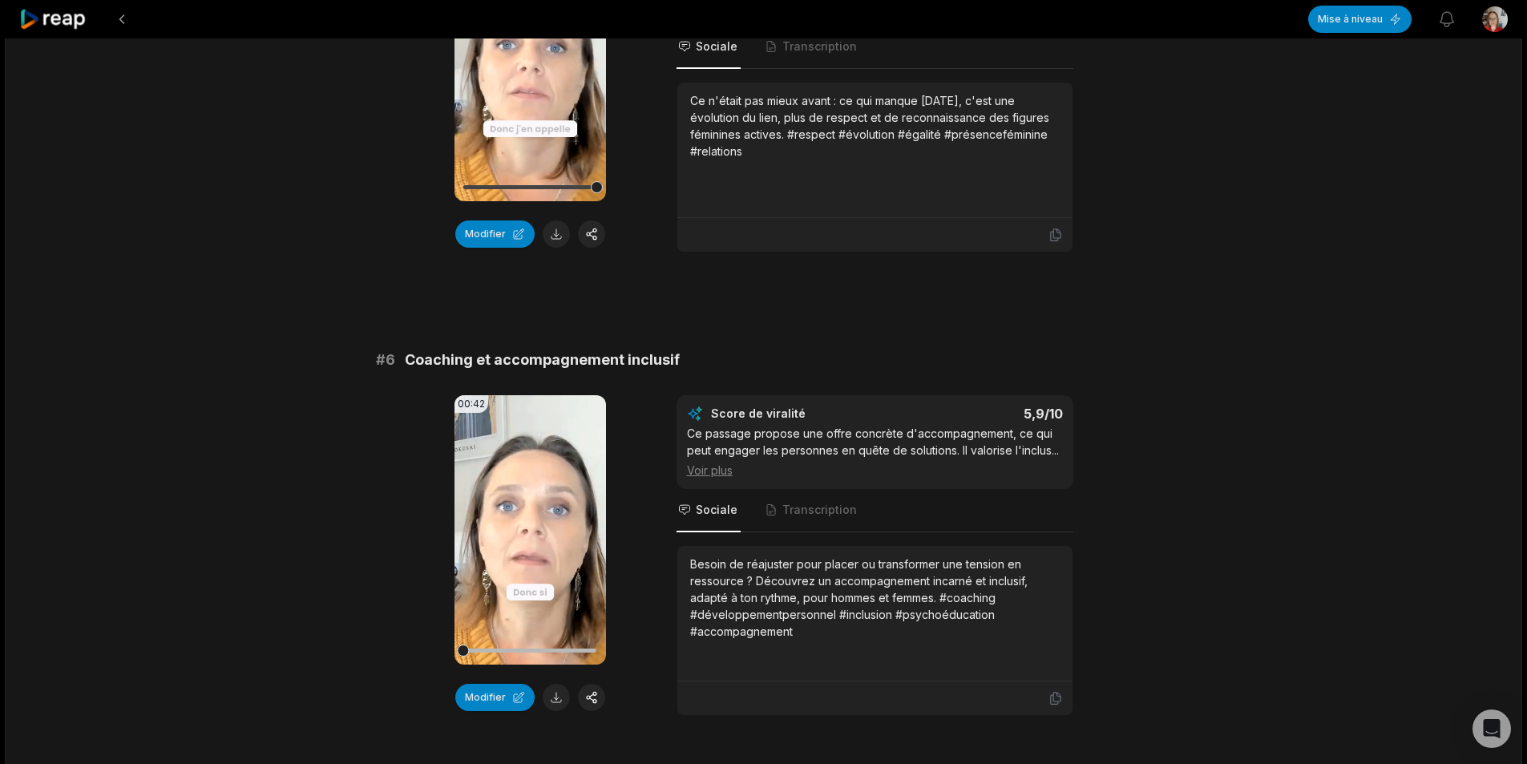
scroll to position [2245, 0]
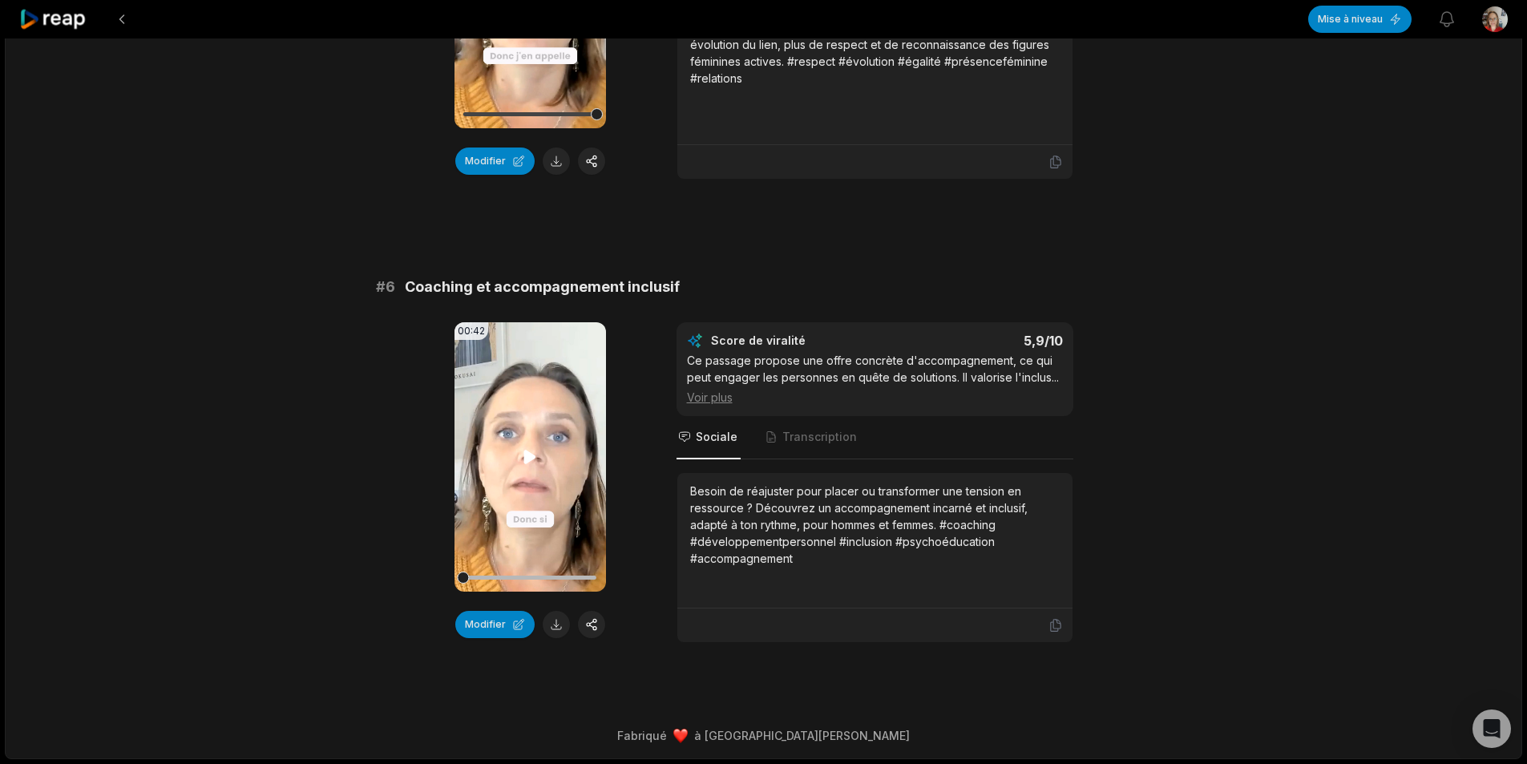
click at [532, 463] on icon at bounding box center [530, 457] width 12 height 14
click at [836, 443] on font "Transcription" at bounding box center [819, 437] width 75 height 14
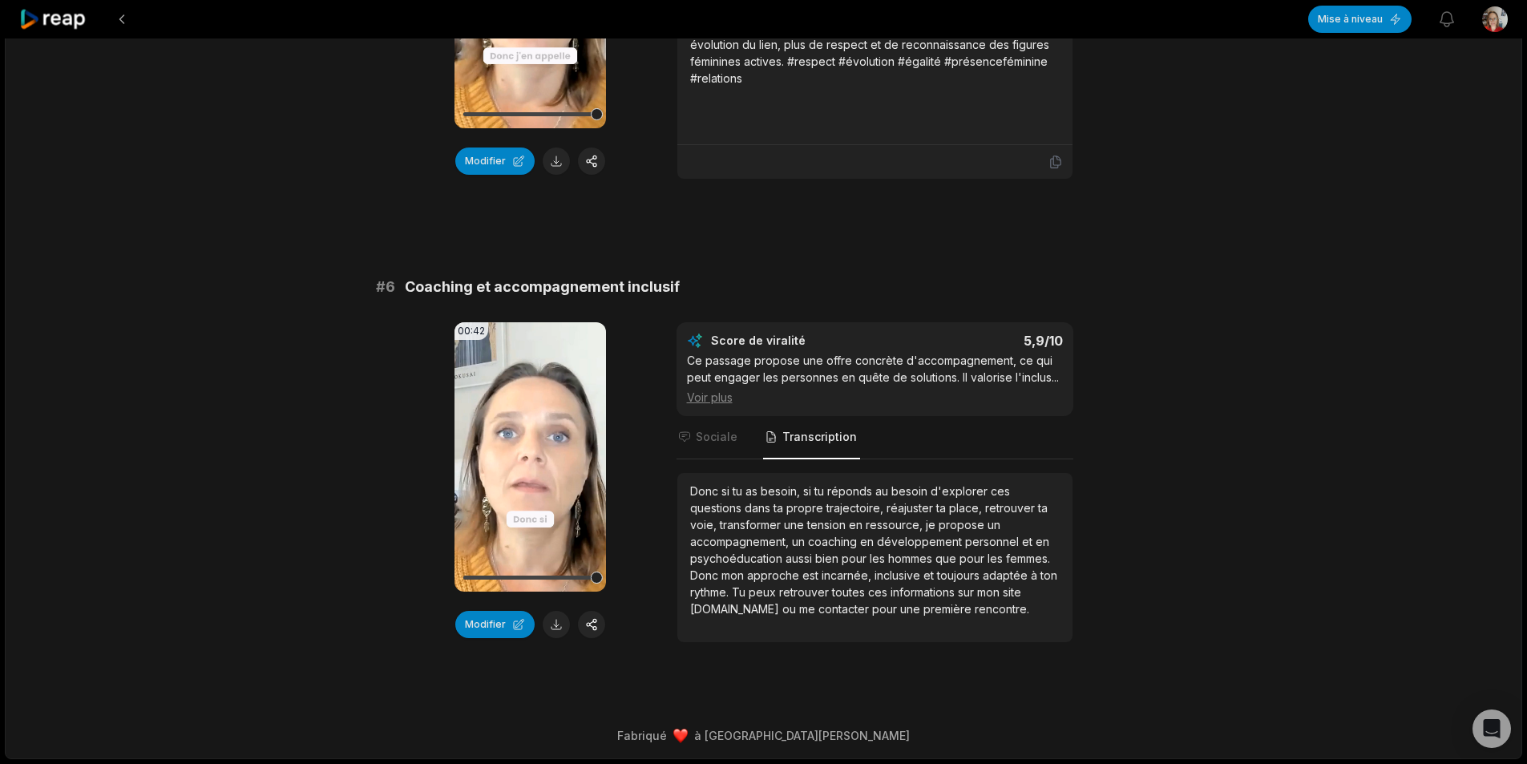
scroll to position [2273, 0]
click at [696, 612] on font "[DOMAIN_NAME]" at bounding box center [734, 609] width 89 height 14
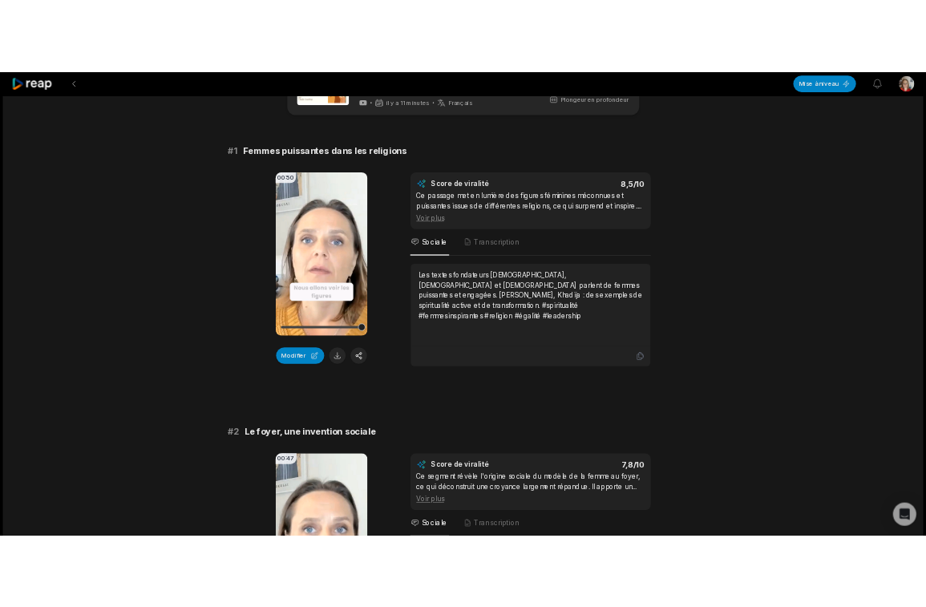
scroll to position [80, 0]
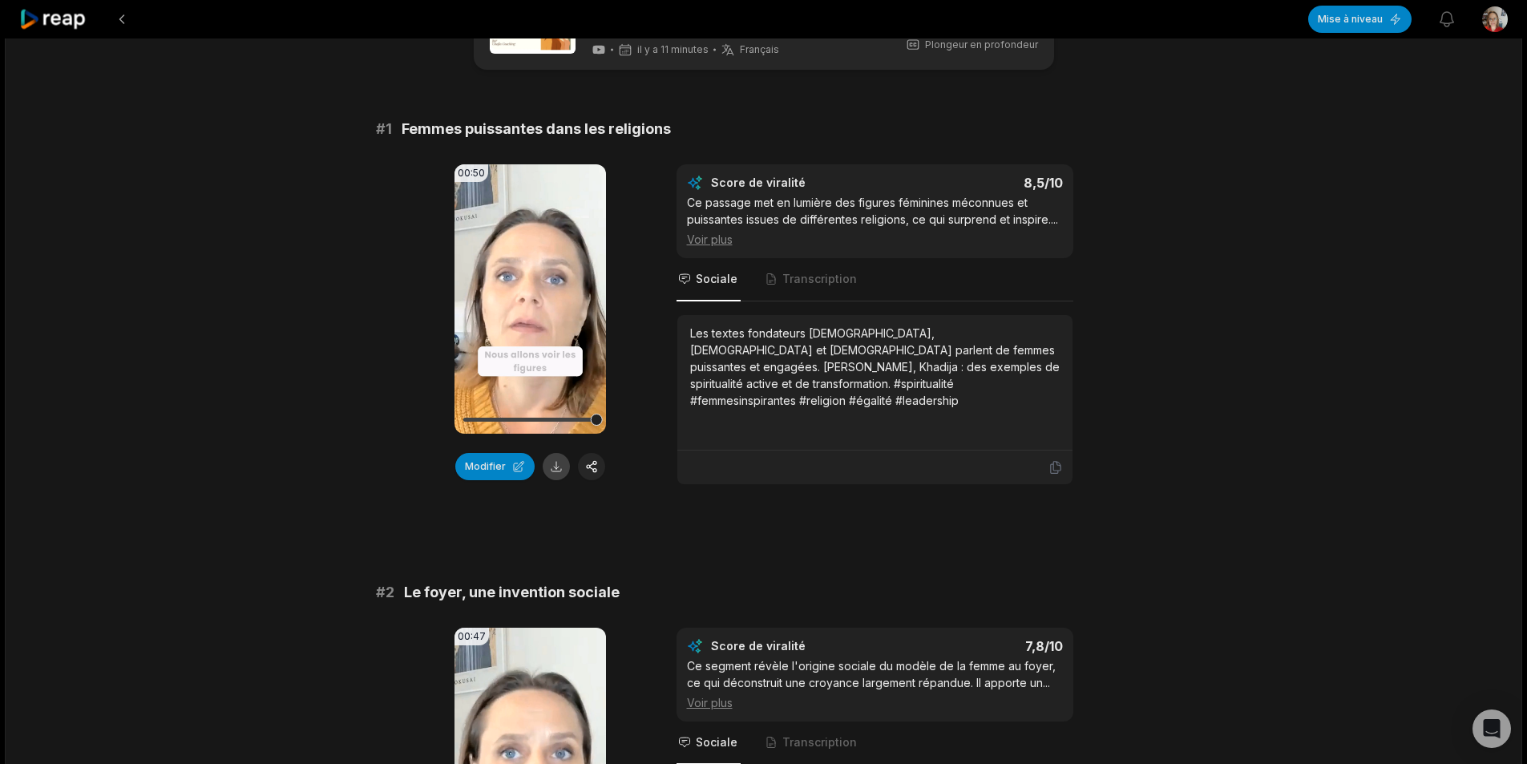
click at [551, 467] on button at bounding box center [556, 466] width 27 height 27
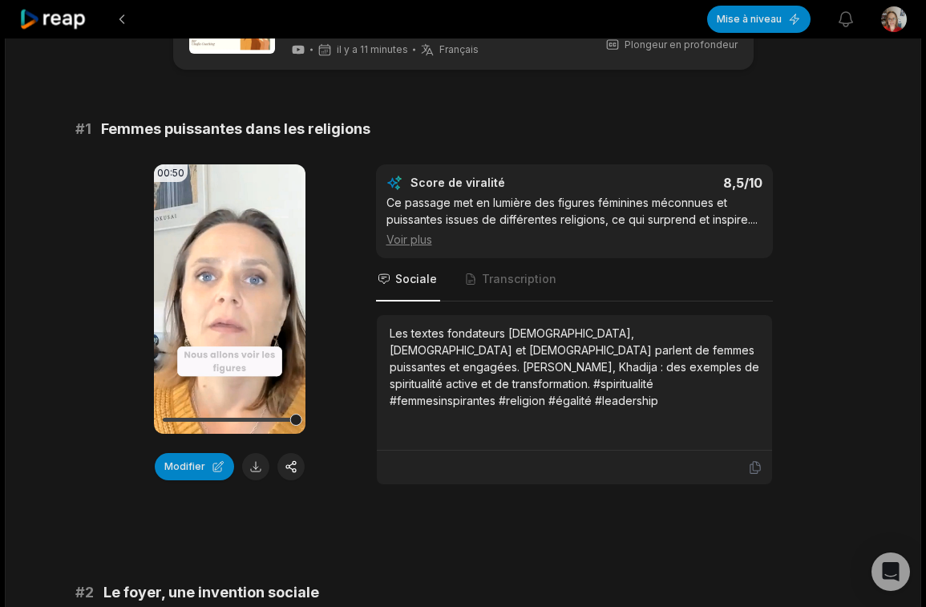
click at [399, 246] on font "Voir plus" at bounding box center [409, 239] width 46 height 14
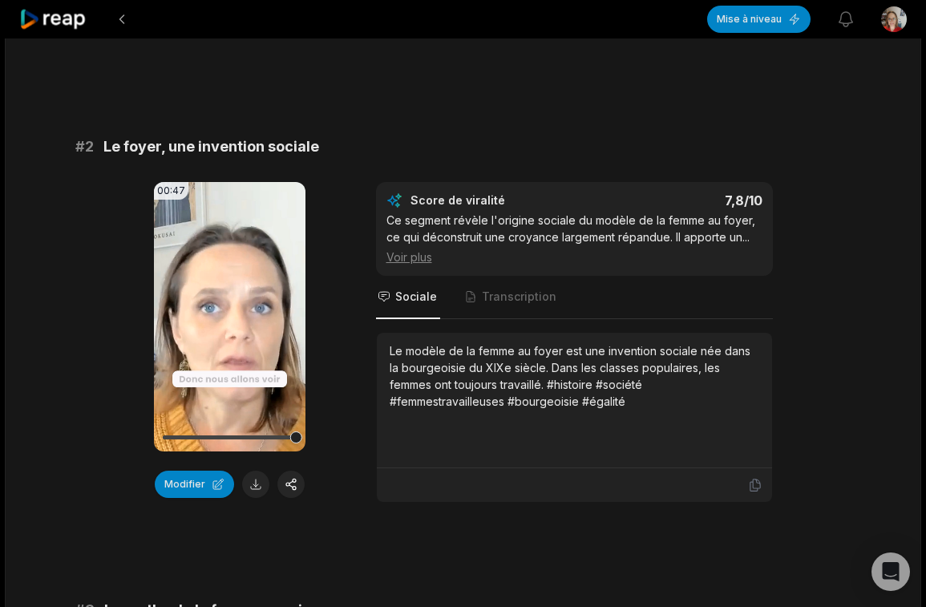
scroll to position [481, 0]
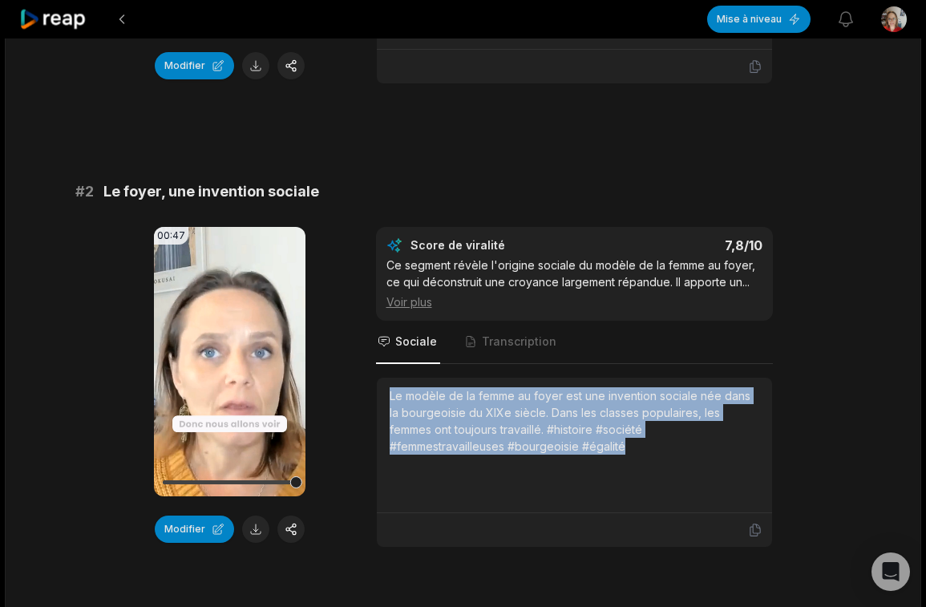
drag, startPoint x: 390, startPoint y: 406, endPoint x: 511, endPoint y: 463, distance: 133.8
click at [511, 455] on div "Le modèle de la femme au foyer est une invention sociale née dans la bourgeoisi…" at bounding box center [575, 420] width 370 height 67
copy font "Le modèle de la femme au foyer est une invention sociale née dans la bourgeoisi…"
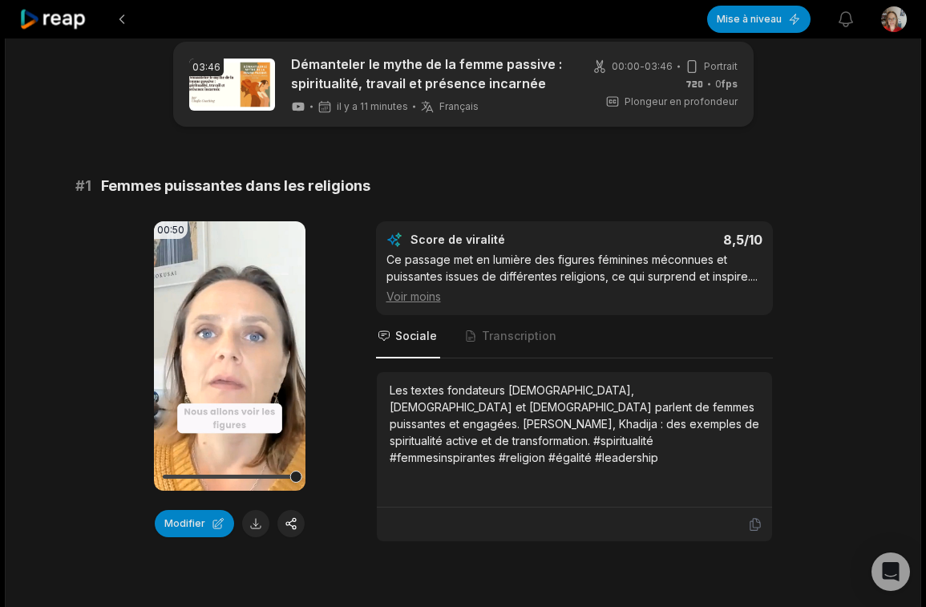
scroll to position [0, 0]
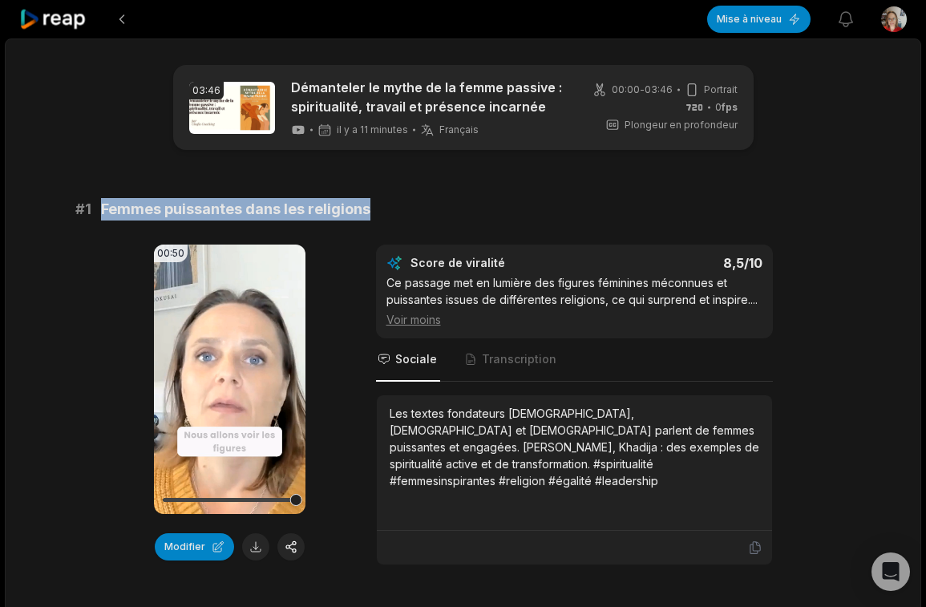
drag, startPoint x: 104, startPoint y: 203, endPoint x: 377, endPoint y: 215, distance: 272.8
click at [377, 215] on div "# 1 Femmes puissantes dans les religions" at bounding box center [463, 209] width 776 height 22
copy font "Femmes puissantes dans les religions"
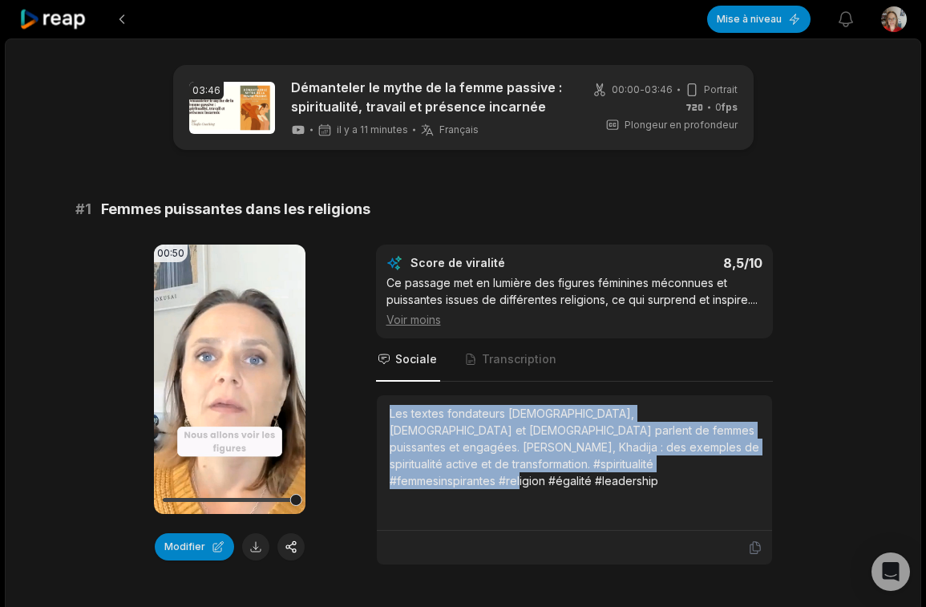
drag, startPoint x: 424, startPoint y: 435, endPoint x: 701, endPoint y: 503, distance: 285.6
click at [701, 503] on div "Les textes fondateurs [DEMOGRAPHIC_DATA], [DEMOGRAPHIC_DATA] et [DEMOGRAPHIC_DA…" at bounding box center [574, 462] width 395 height 135
copy font "Les textes fondateurs [DEMOGRAPHIC_DATA], [DEMOGRAPHIC_DATA] et [DEMOGRAPHIC_DA…"
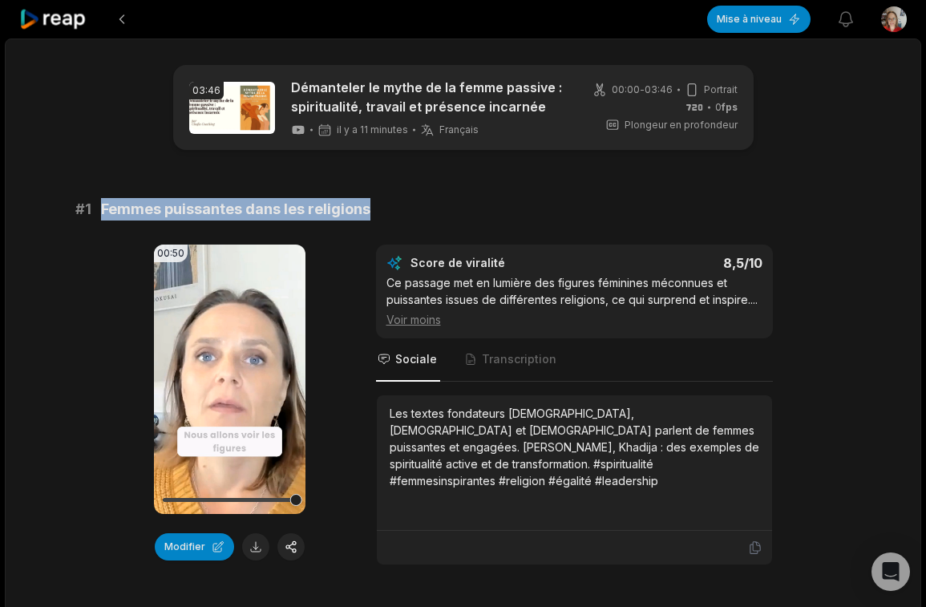
drag, startPoint x: 103, startPoint y: 204, endPoint x: 374, endPoint y: 200, distance: 270.2
click at [374, 200] on div "# 1 Femmes puissantes dans les religions" at bounding box center [463, 209] width 776 height 22
drag, startPoint x: 76, startPoint y: 206, endPoint x: 374, endPoint y: 201, distance: 298.3
click at [374, 201] on div "# 1 Femmes puissantes dans les religions" at bounding box center [463, 209] width 776 height 22
copy div "# 1 Femmes puissantes dans les religions"
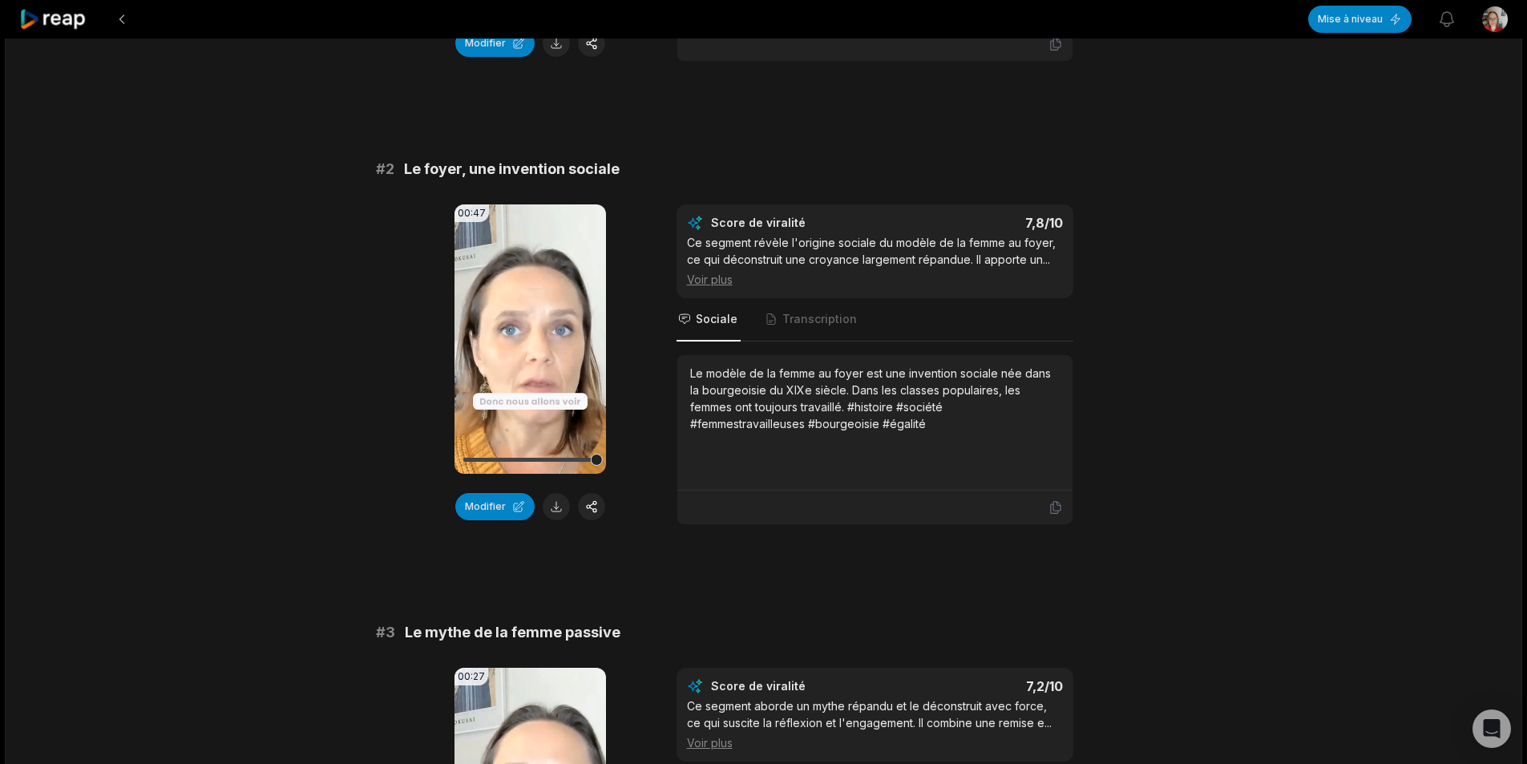
scroll to position [561, 0]
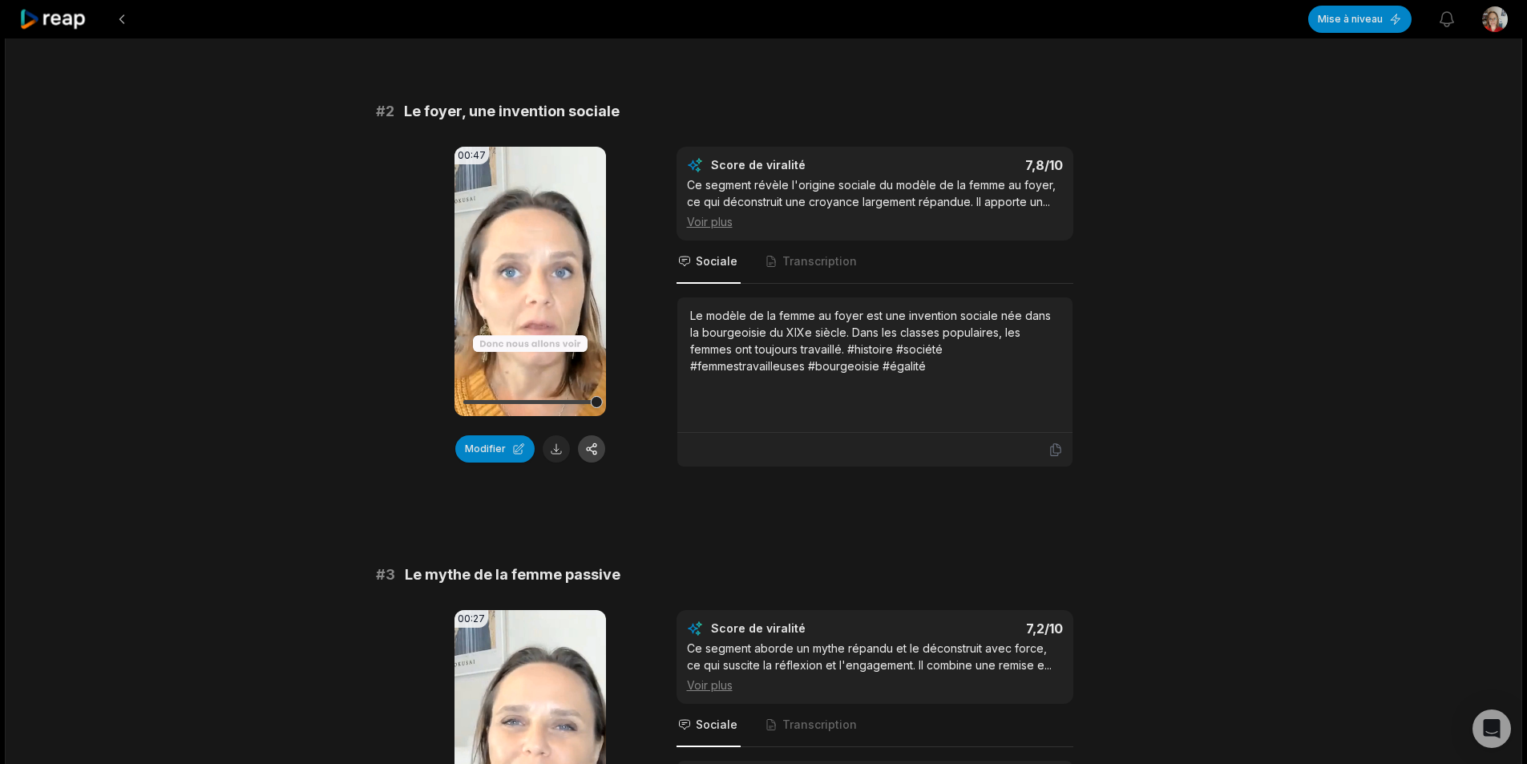
click at [588, 463] on button at bounding box center [591, 448] width 27 height 27
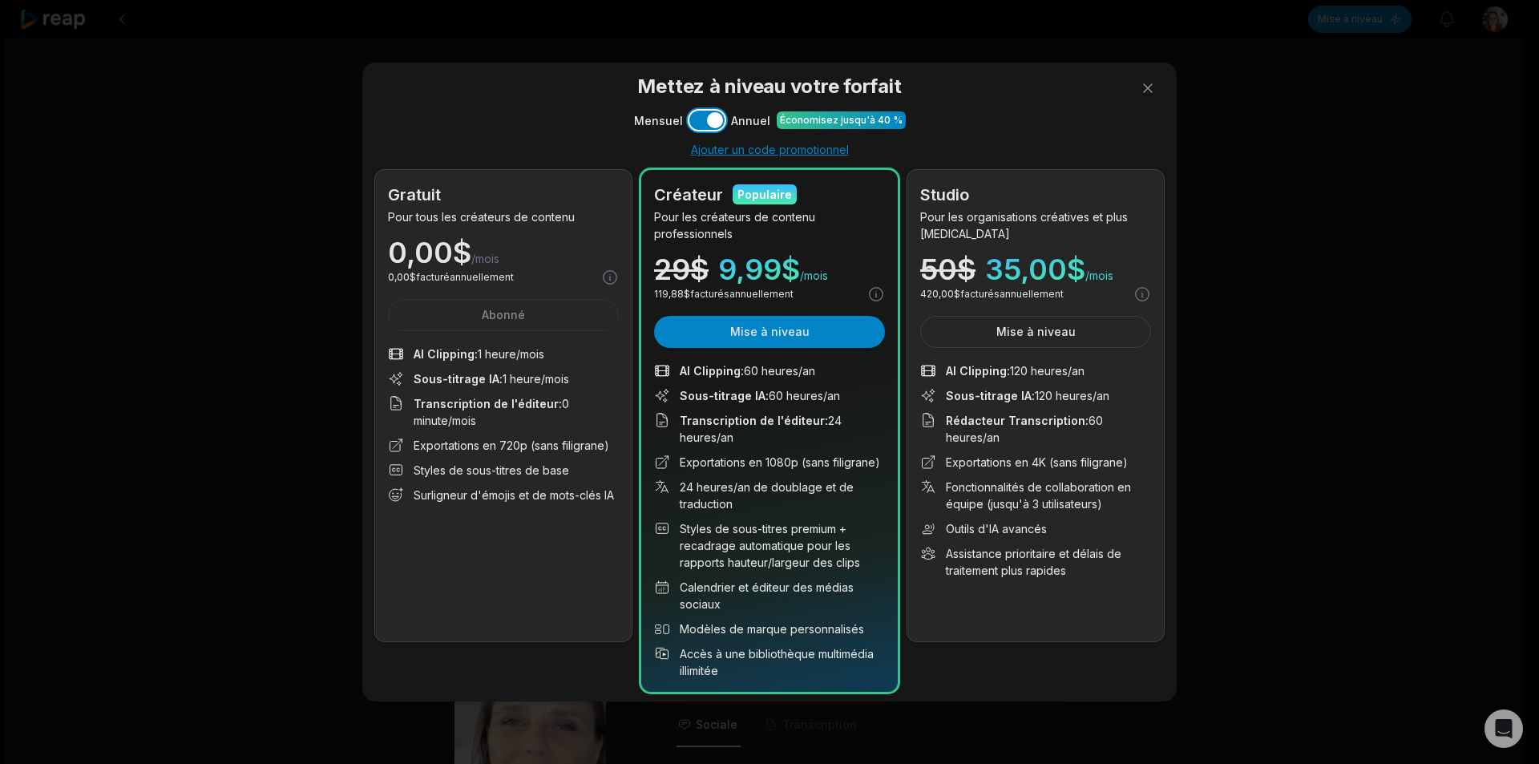
click at [698, 124] on button "Utiliser le paramètre" at bounding box center [706, 120] width 35 height 19
click at [718, 125] on button "Utiliser le paramètre" at bounding box center [706, 120] width 35 height 19
drag, startPoint x: 580, startPoint y: 535, endPoint x: 583, endPoint y: 549, distance: 14.8
drag, startPoint x: 583, startPoint y: 549, endPoint x: 136, endPoint y: 409, distance: 468.1
click at [136, 409] on div "Mettez à niveau votre forfait Mensuel Utiliser le paramètre [PERSON_NAME] Écono…" at bounding box center [769, 382] width 1539 height 764
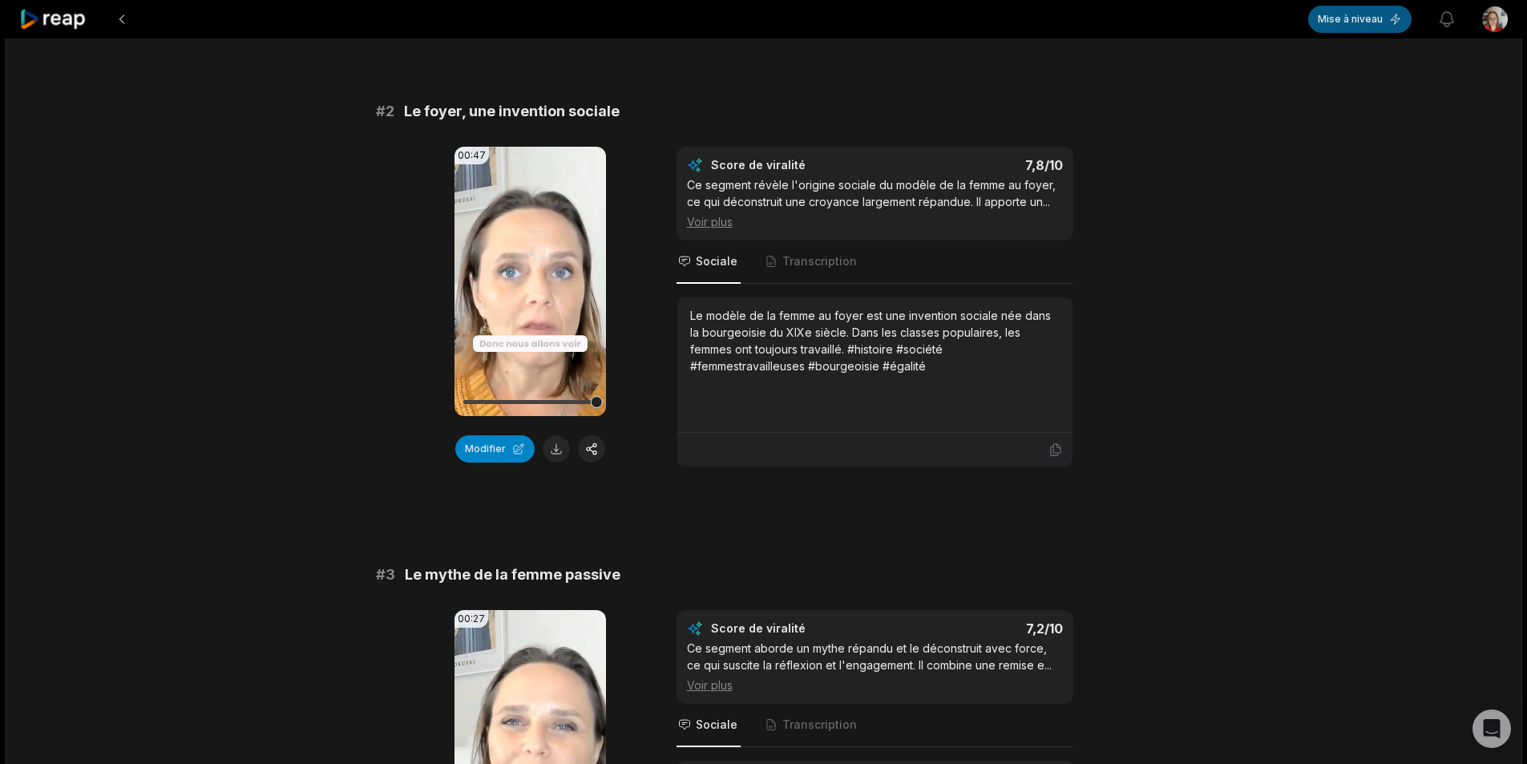
click at [1360, 20] on font "Mise à niveau" at bounding box center [1350, 19] width 65 height 12
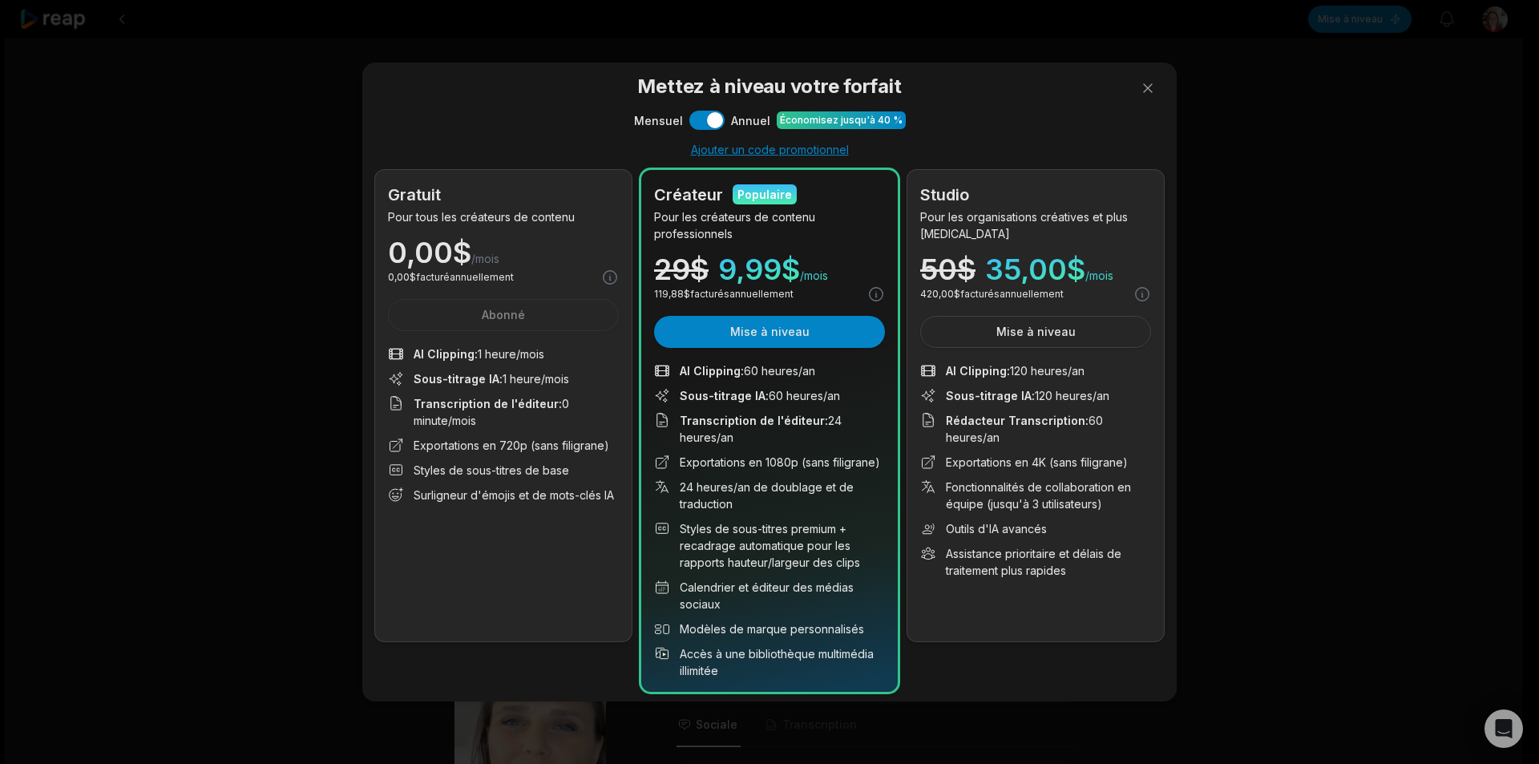
click at [198, 108] on div "Mettez à niveau votre forfait Mensuel Utiliser le paramètre [PERSON_NAME] Écono…" at bounding box center [769, 382] width 1539 height 764
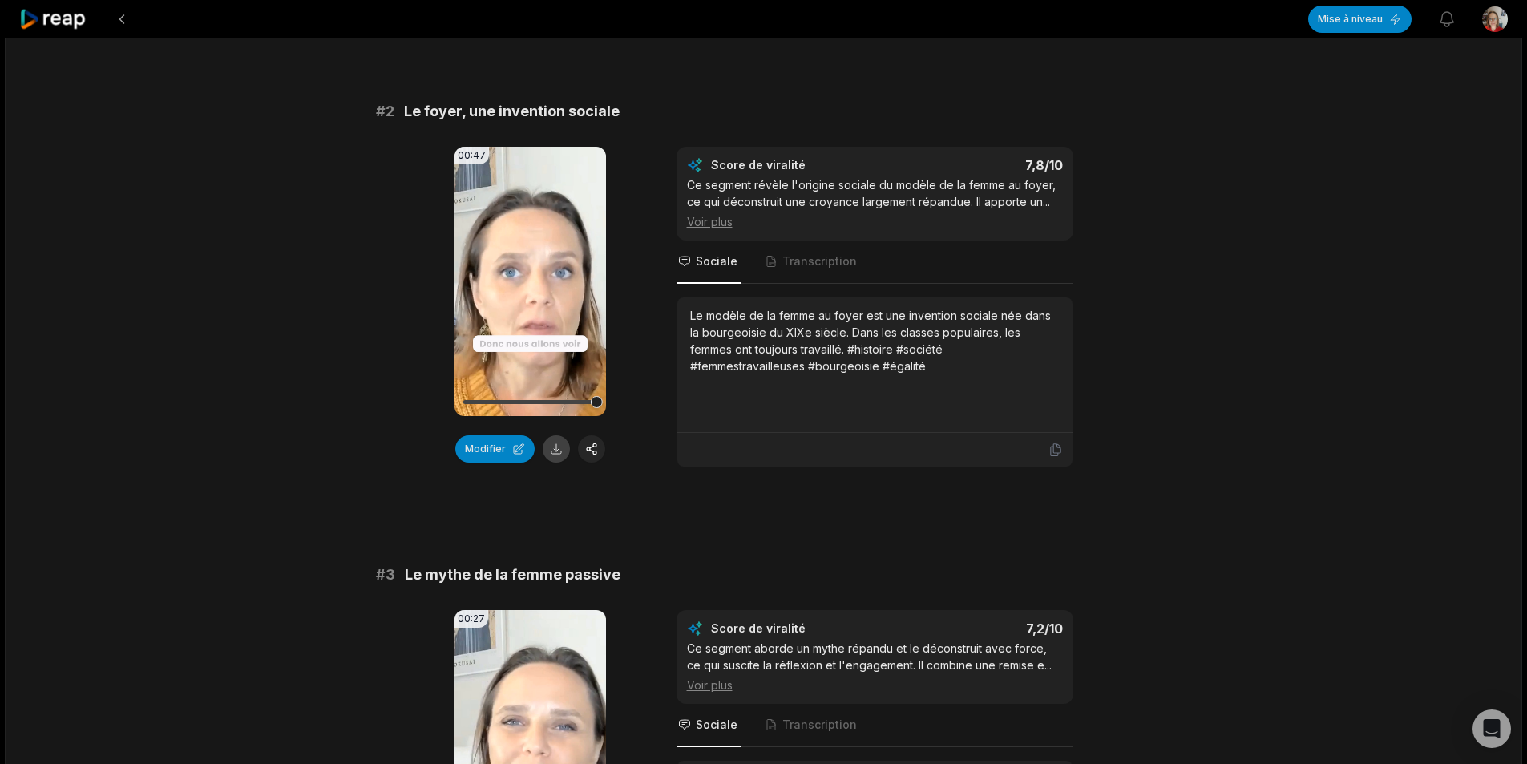
click at [556, 460] on button at bounding box center [556, 448] width 27 height 27
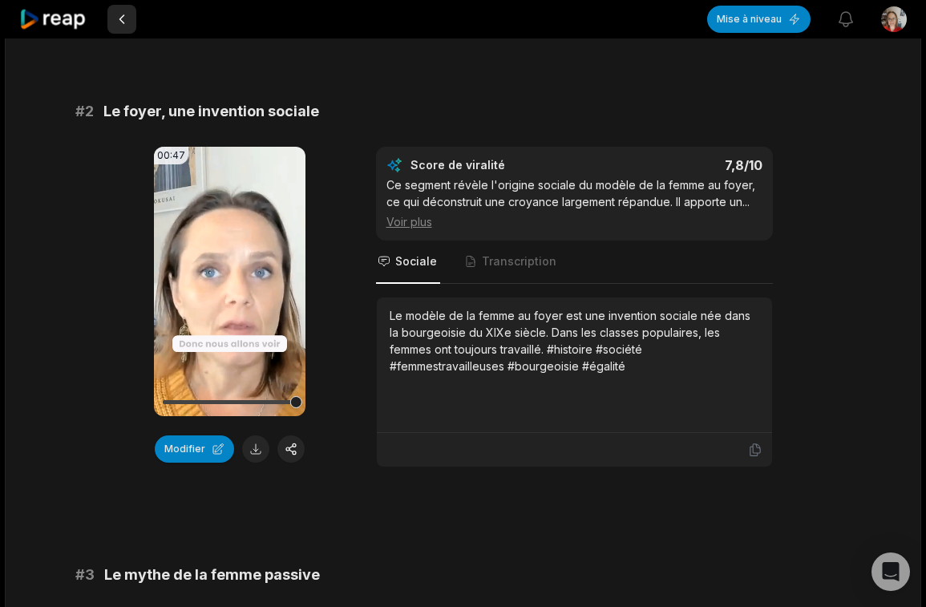
click at [122, 24] on button at bounding box center [121, 19] width 29 height 29
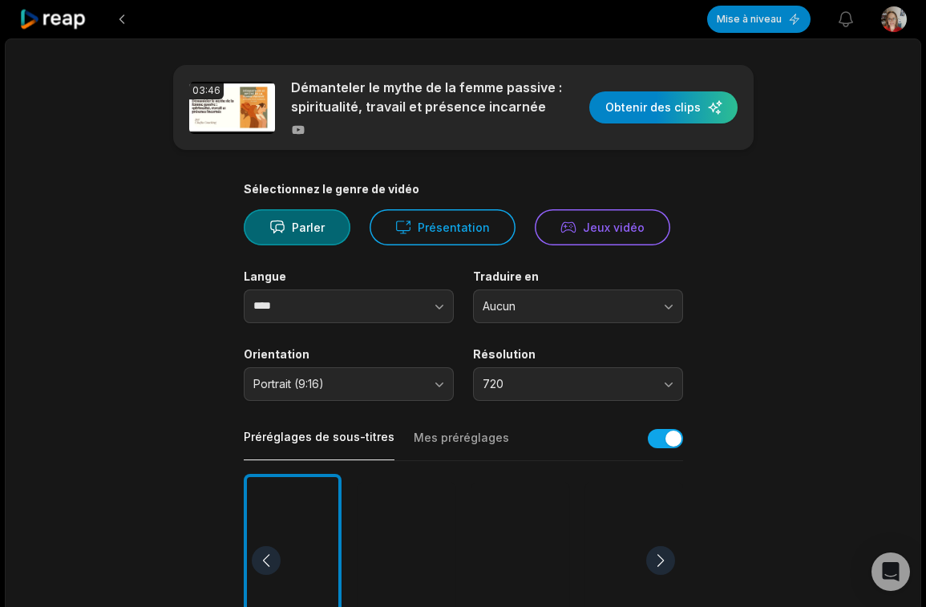
drag, startPoint x: 716, startPoint y: 0, endPoint x: 842, endPoint y: 196, distance: 232.6
click at [842, 196] on main "03:46 Démanteler le mythe de la femme passive : spiritualité, travail et présen…" at bounding box center [463, 564] width 776 height 999
